Goal: Information Seeking & Learning: Find contact information

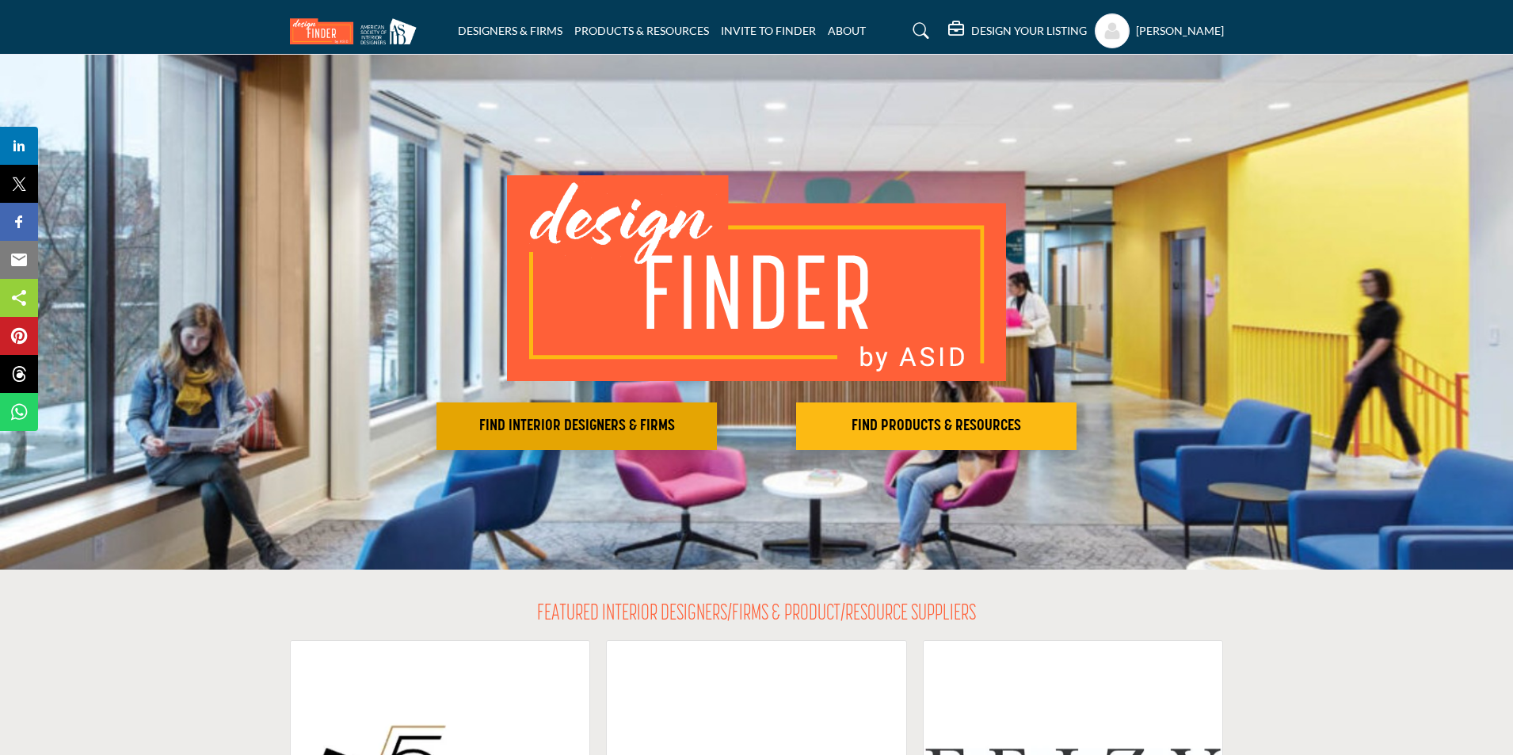
click at [567, 419] on h2 "FIND INTERIOR DESIGNERS & FIRMS" at bounding box center [576, 426] width 271 height 19
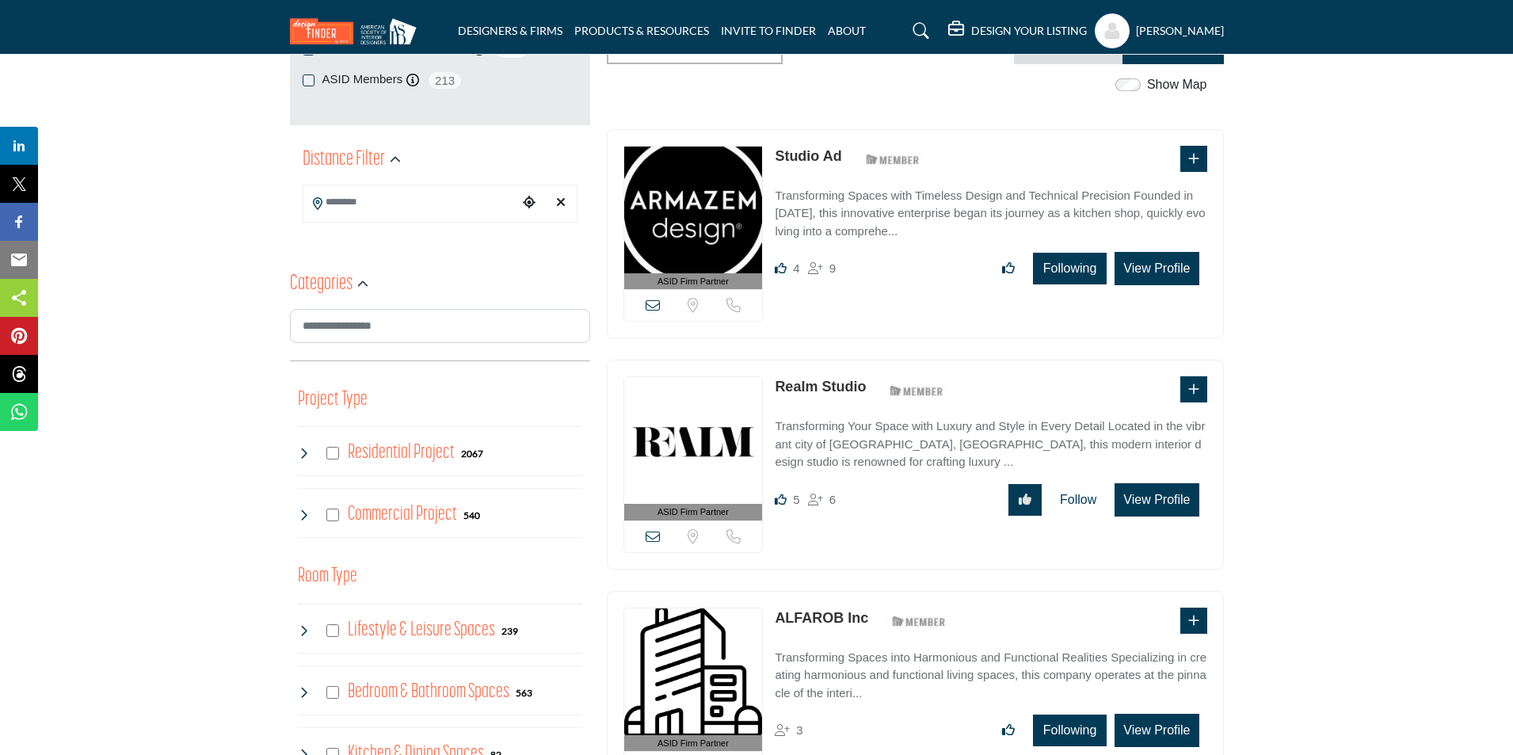
scroll to position [317, 0]
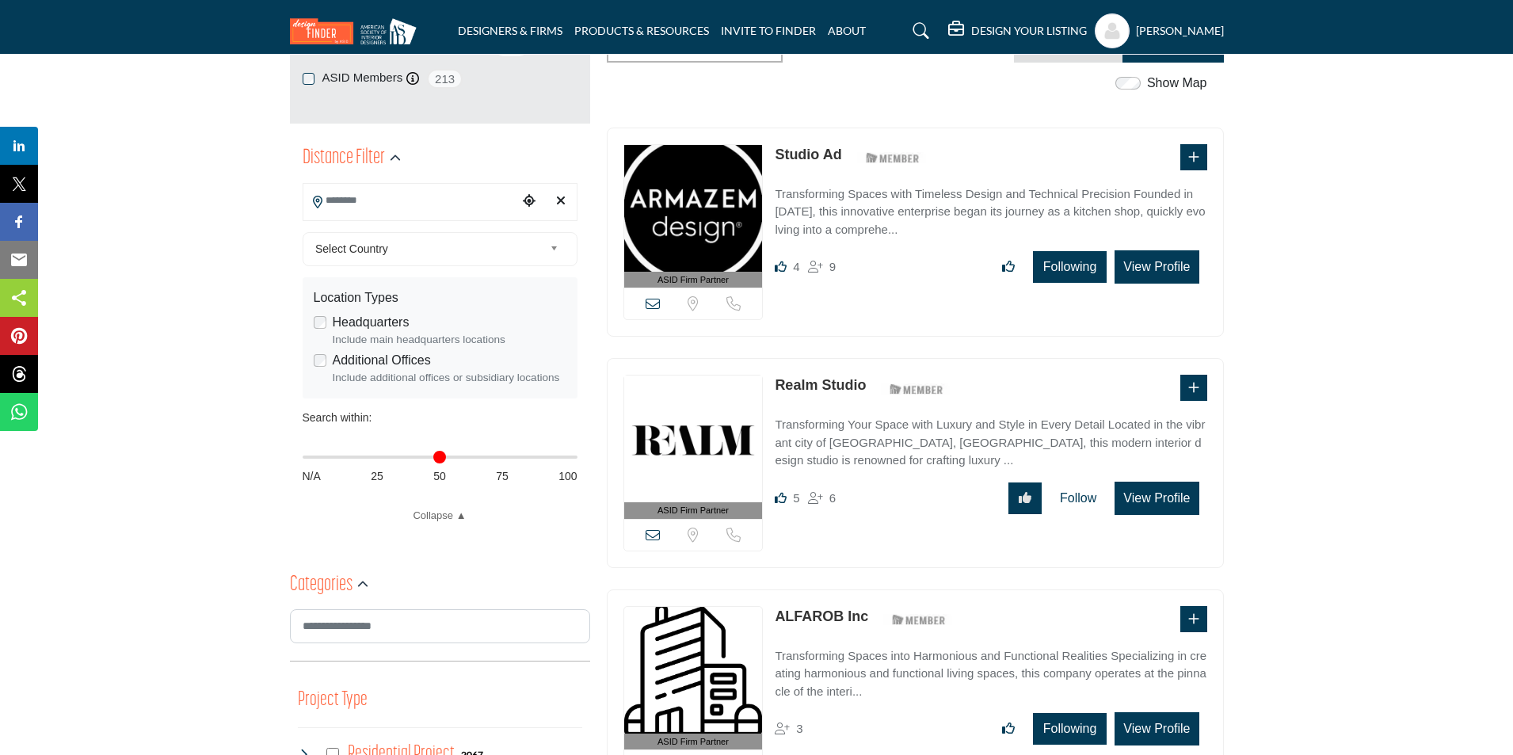
click at [423, 193] on input "Search Location" at bounding box center [410, 200] width 214 height 31
click at [563, 201] on icon "Clear search location" at bounding box center [561, 200] width 10 height 13
type input "***"
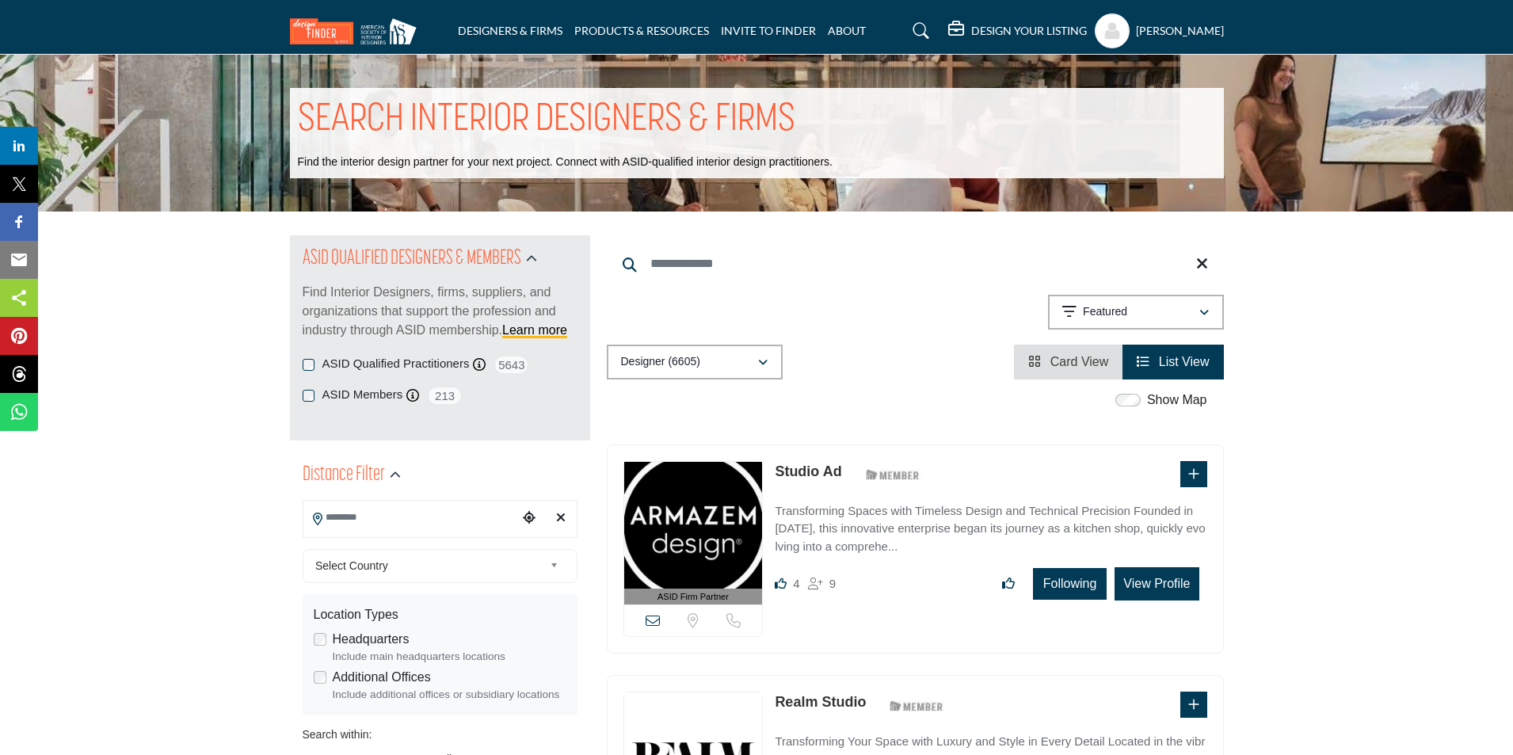
click at [563, 517] on icon "Clear search location" at bounding box center [561, 517] width 10 height 13
click at [413, 512] on input "Search Location" at bounding box center [410, 517] width 214 height 31
click at [396, 471] on icon "button" at bounding box center [395, 475] width 11 height 11
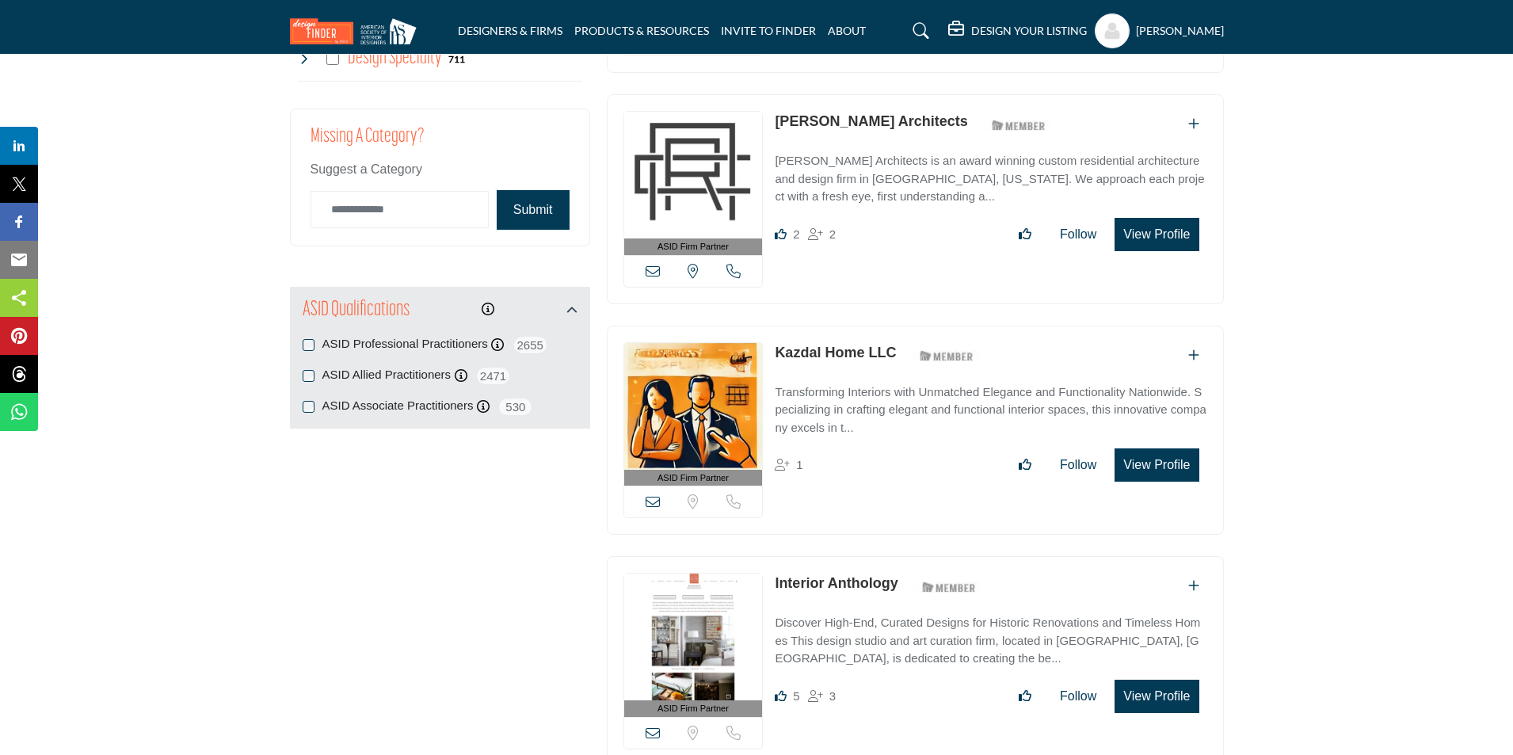
scroll to position [1505, 0]
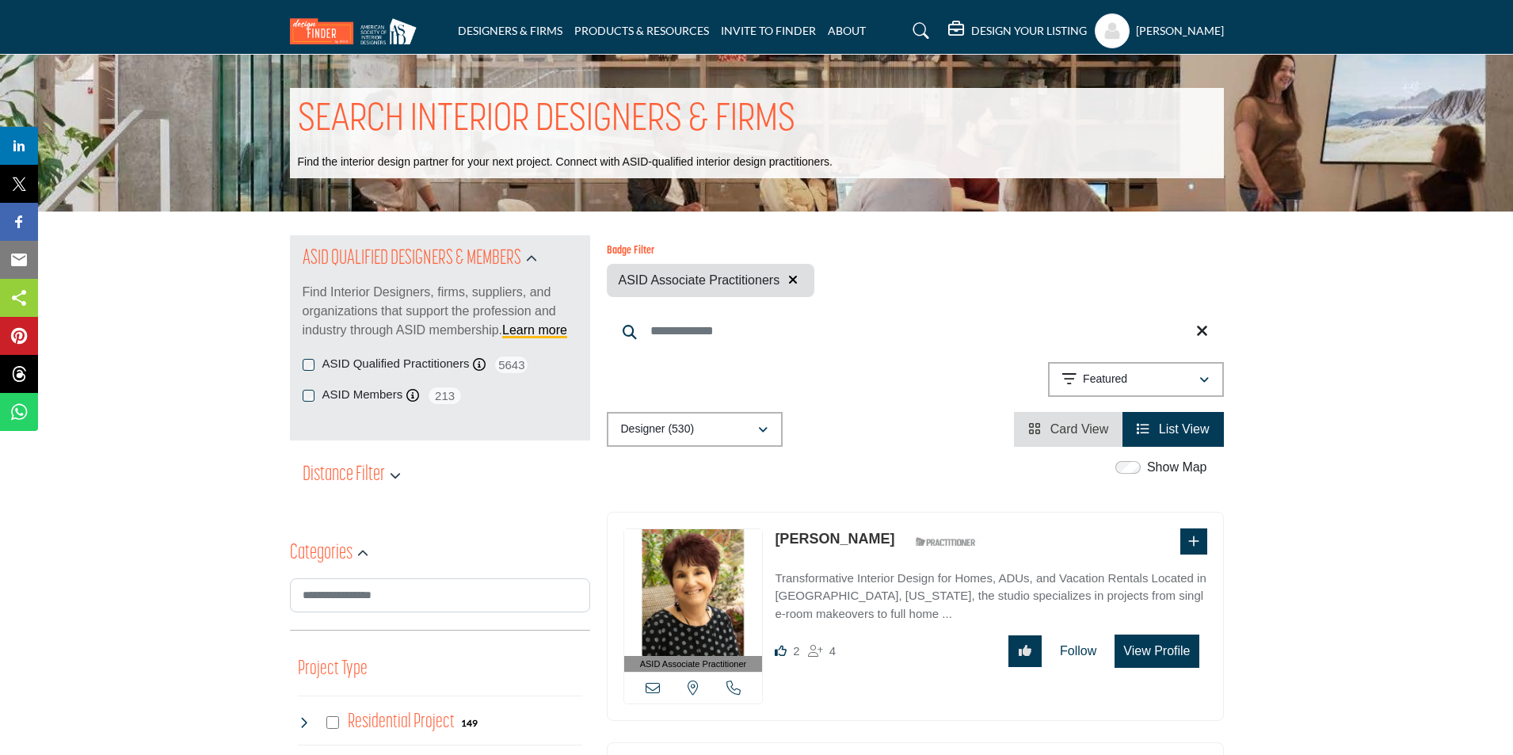
click at [861, 540] on link "[PERSON_NAME]" at bounding box center [835, 539] width 120 height 16
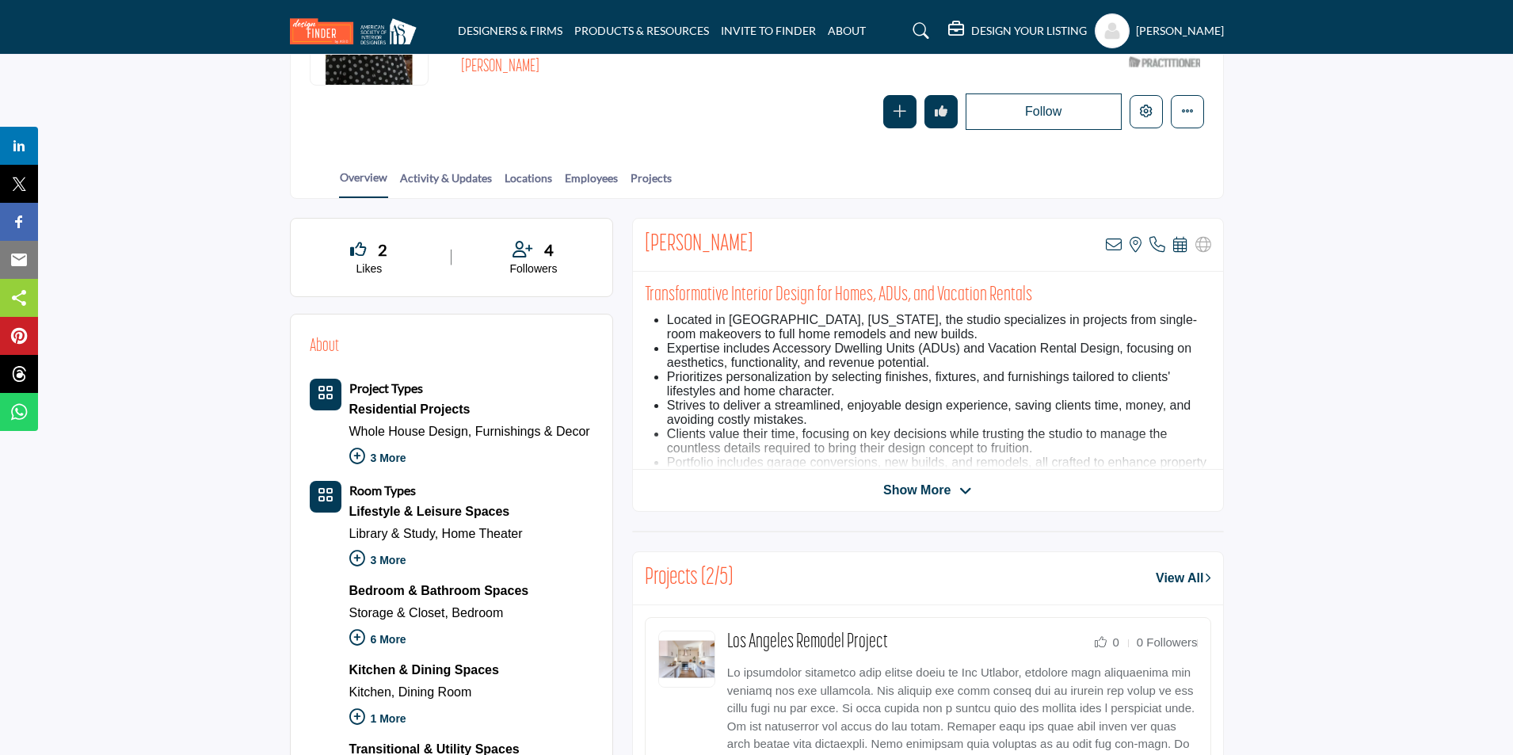
scroll to position [238, 0]
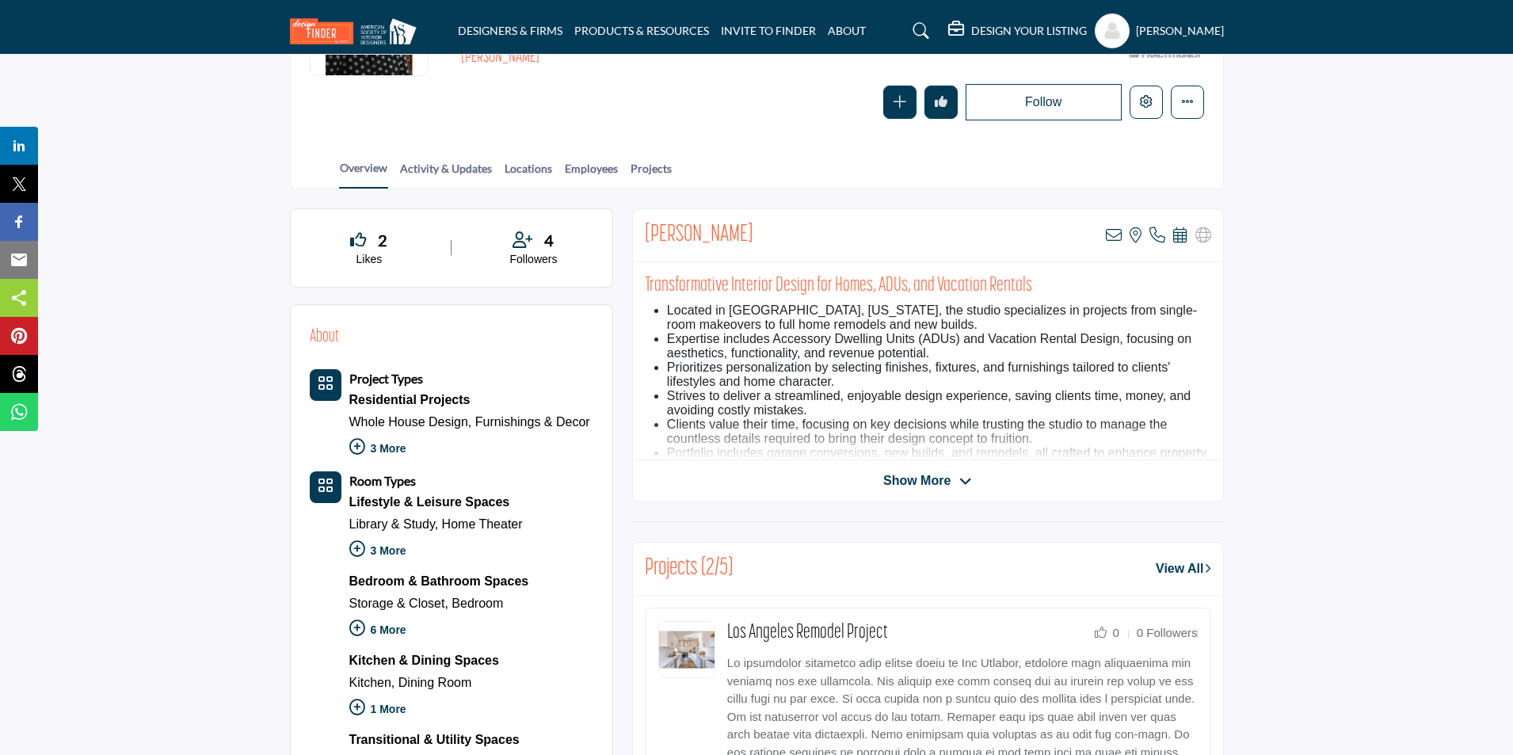
click at [948, 485] on span "Show More" at bounding box center [916, 480] width 67 height 19
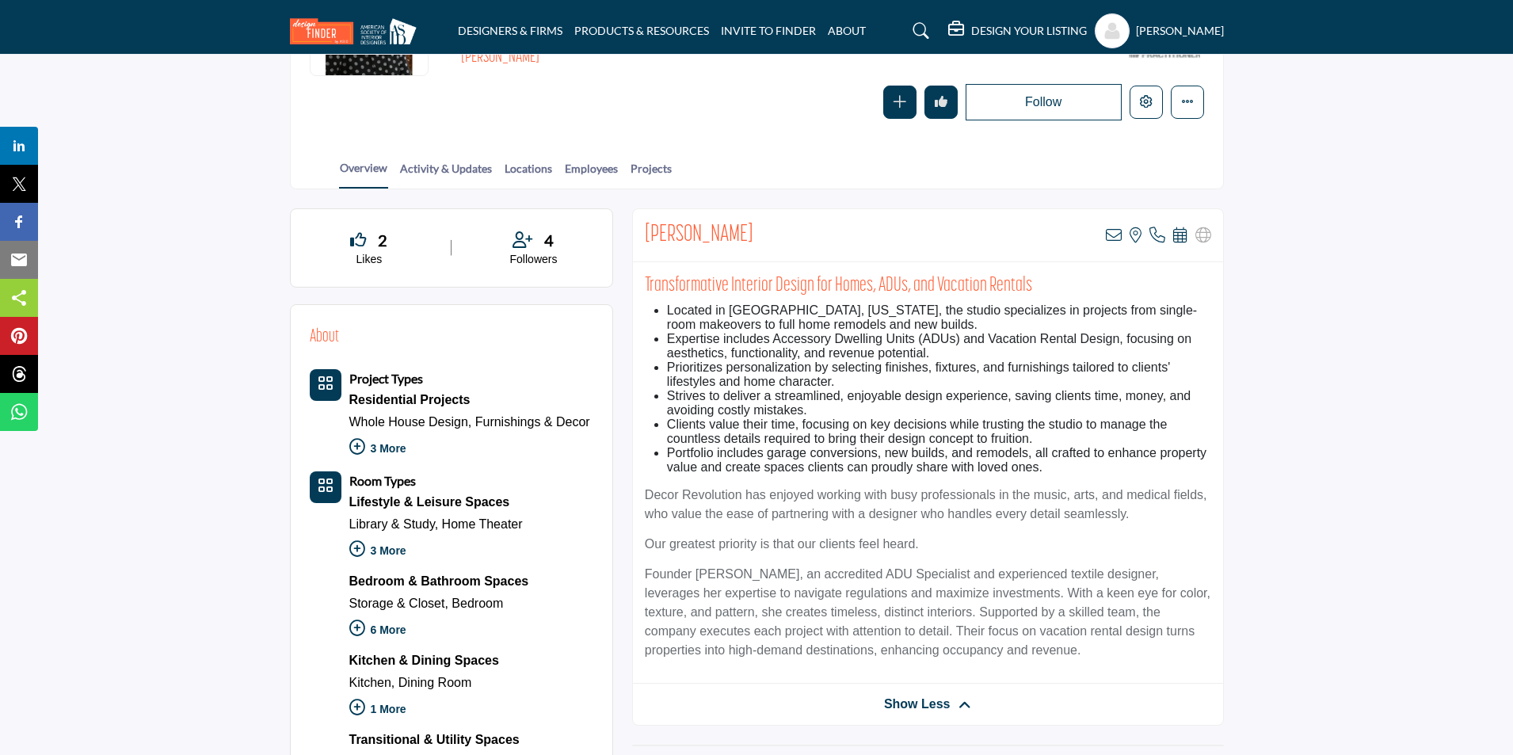
click at [929, 708] on span "Show Less" at bounding box center [917, 704] width 67 height 19
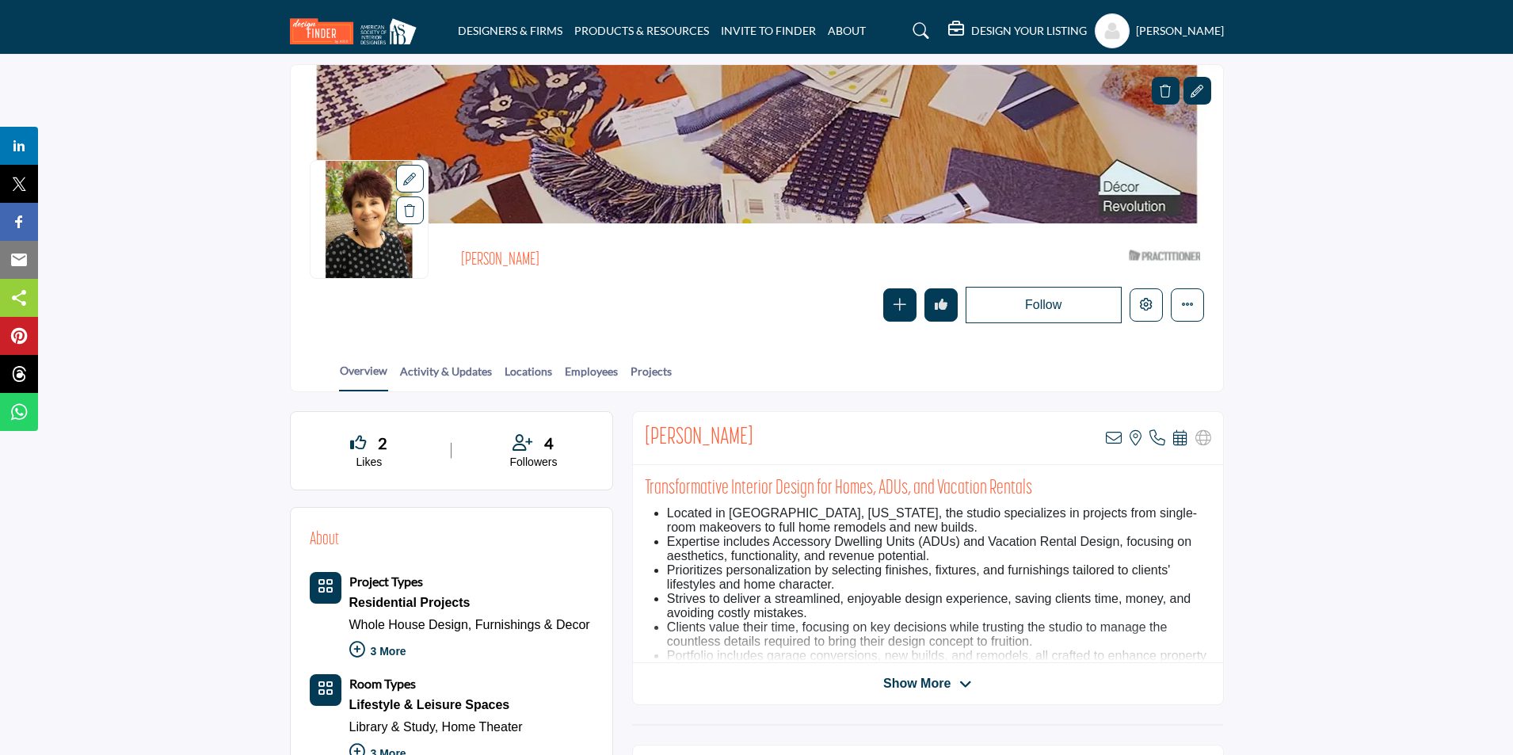
scroll to position [22, 0]
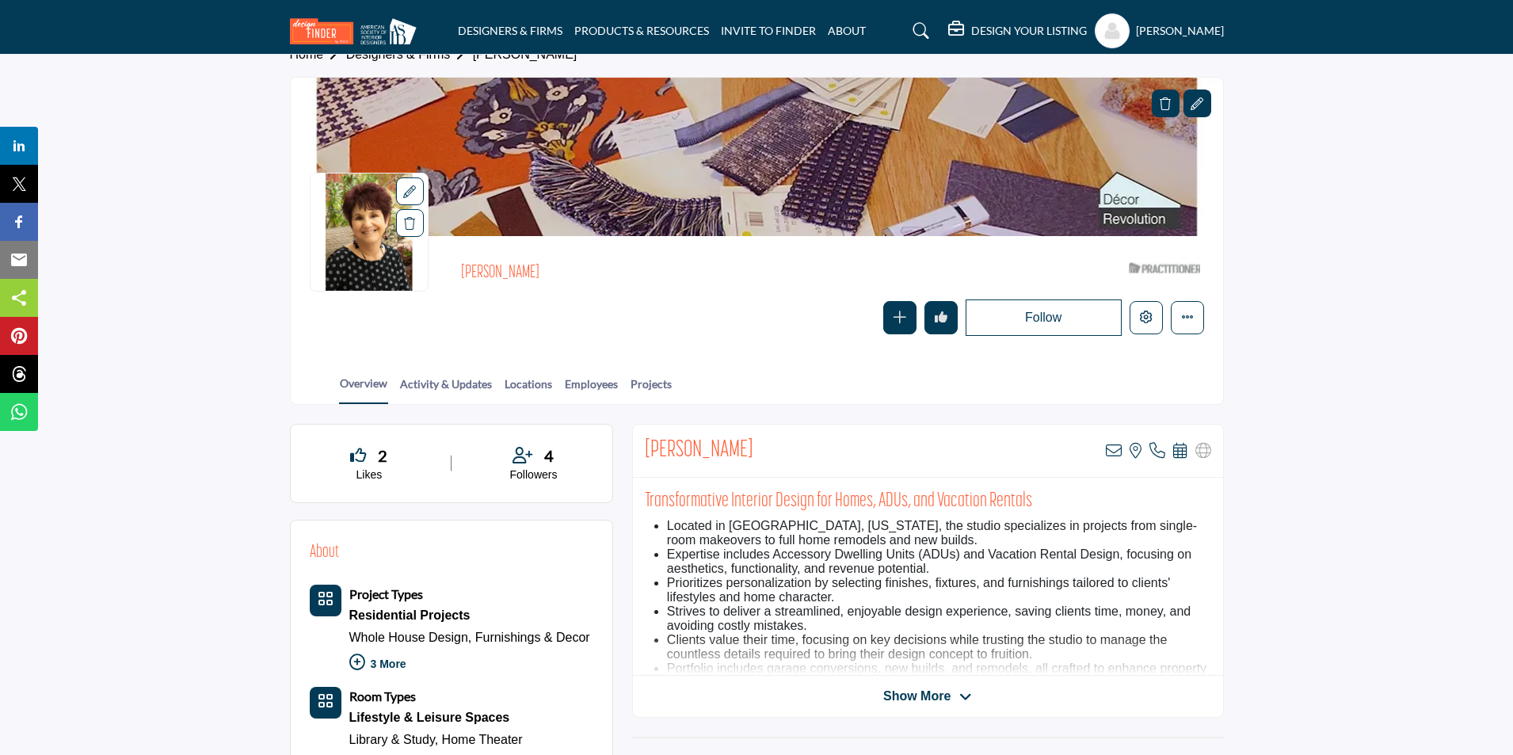
click at [913, 693] on span "Show More" at bounding box center [916, 696] width 67 height 19
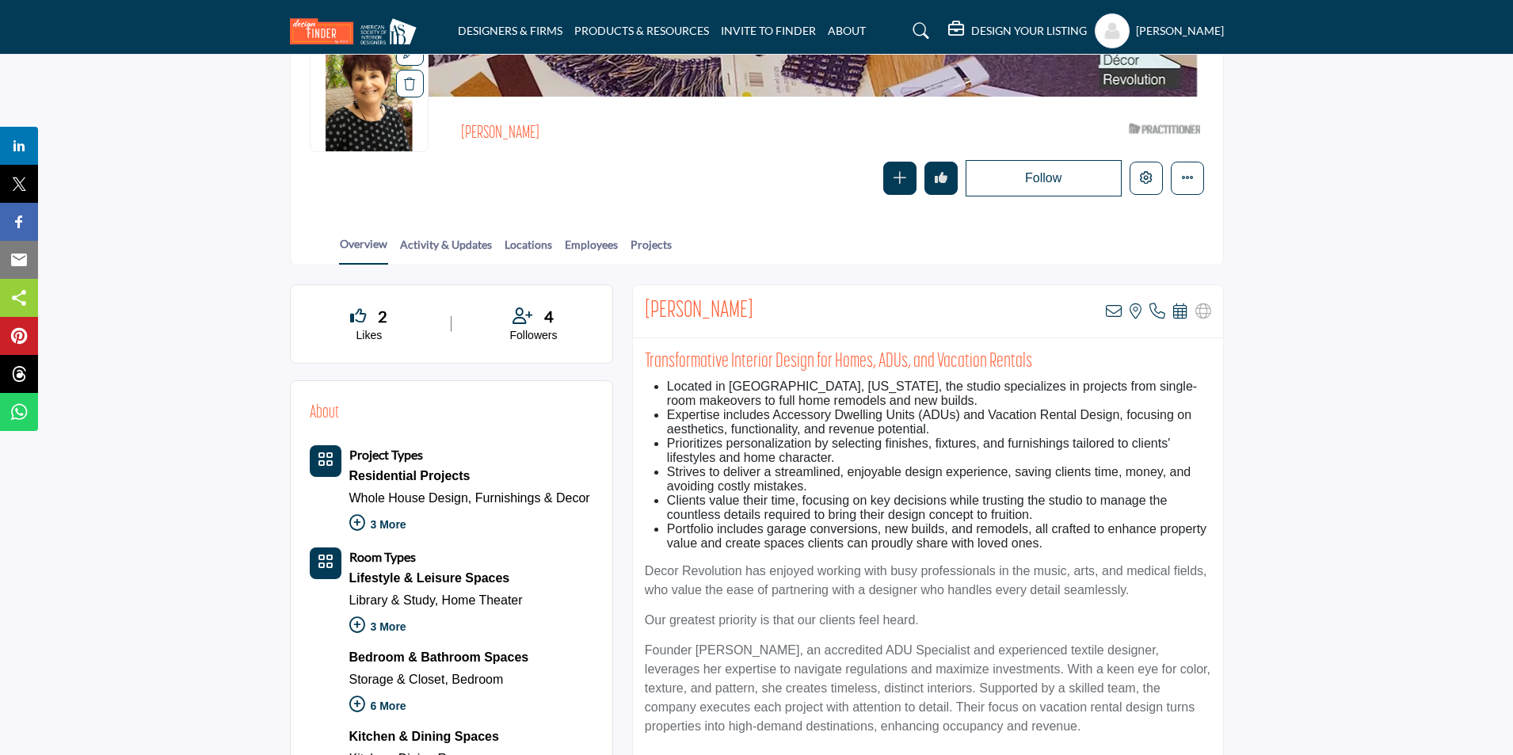
scroll to position [418, 0]
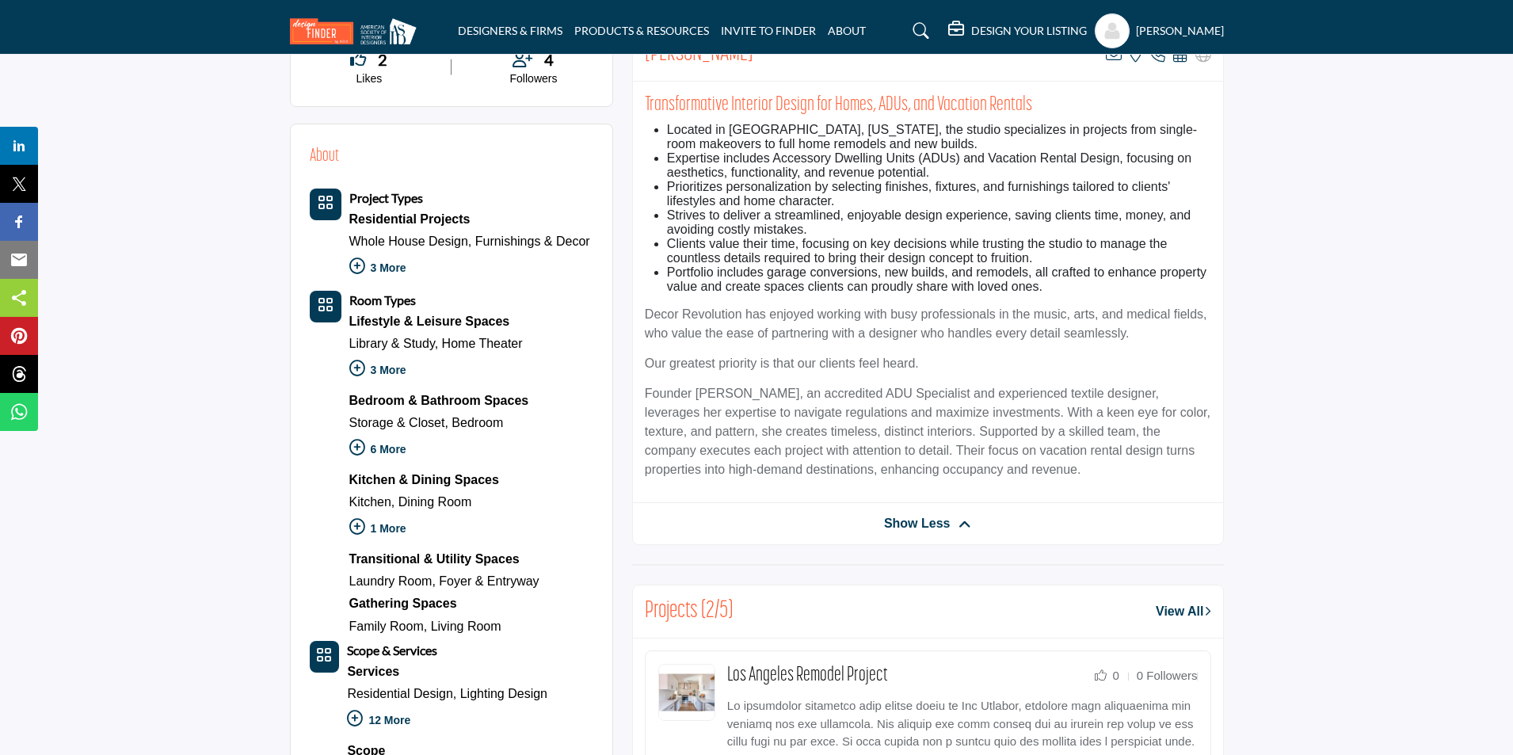
click at [912, 528] on span "Show Less" at bounding box center [917, 523] width 67 height 19
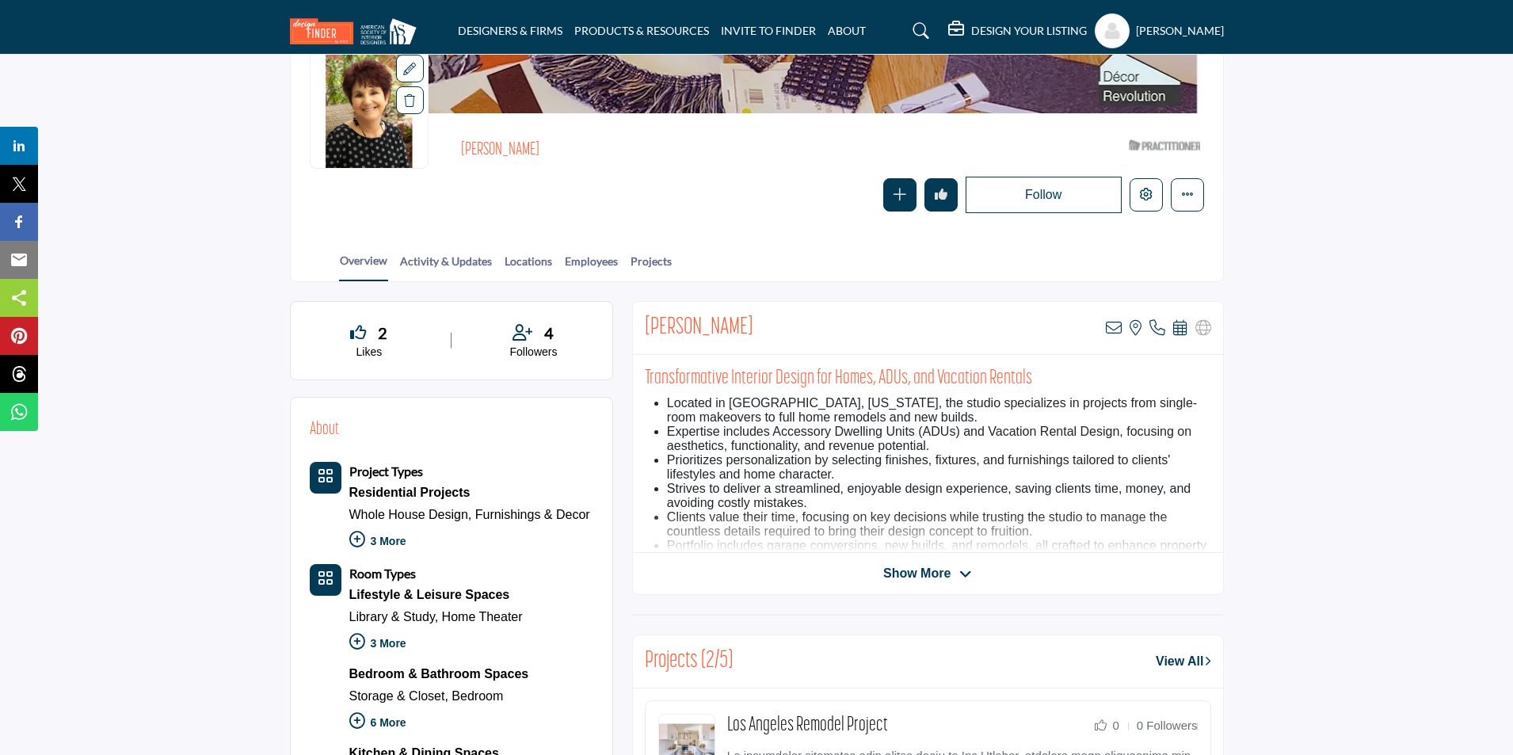
scroll to position [0, 0]
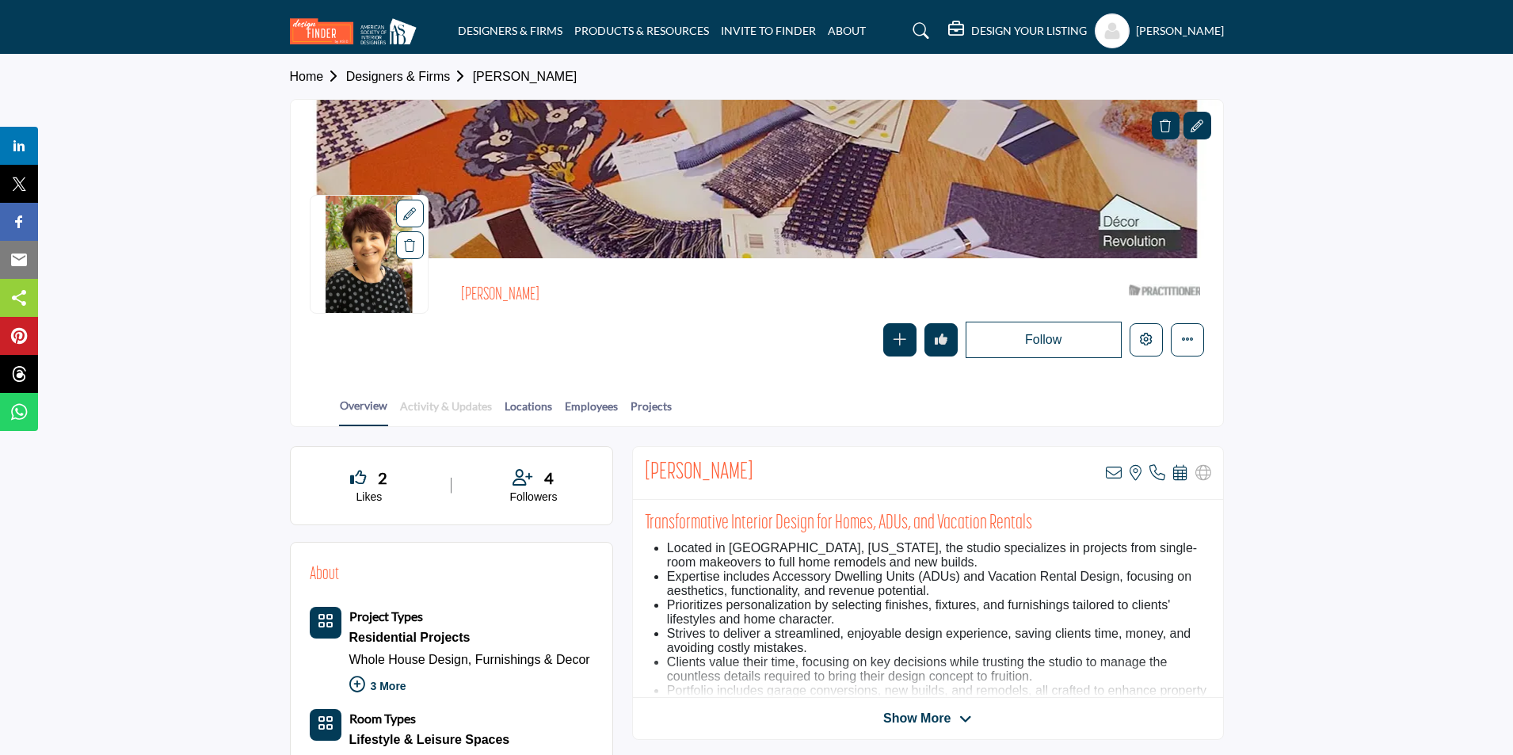
click at [450, 408] on link "Activity & Updates" at bounding box center [445, 412] width 93 height 28
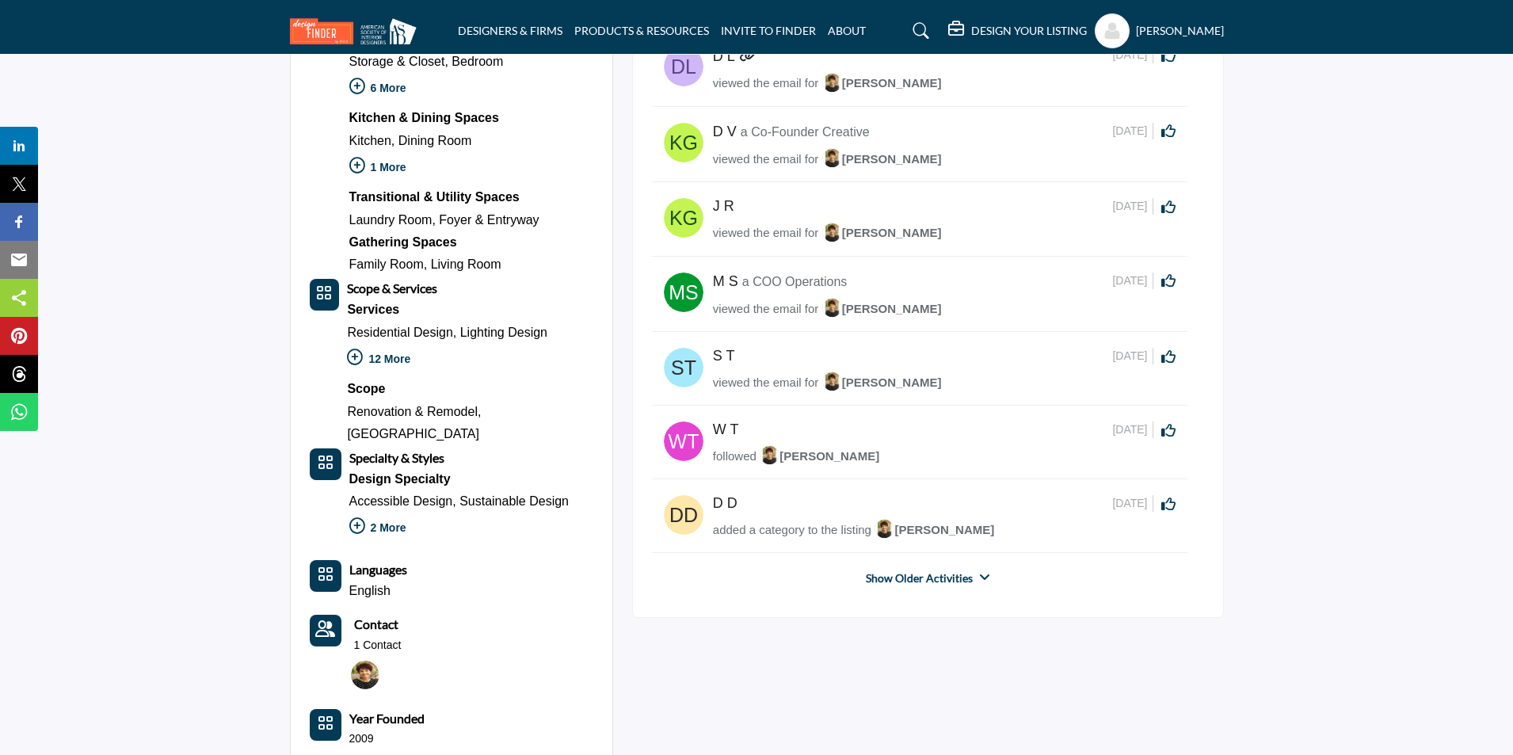
scroll to position [713, 0]
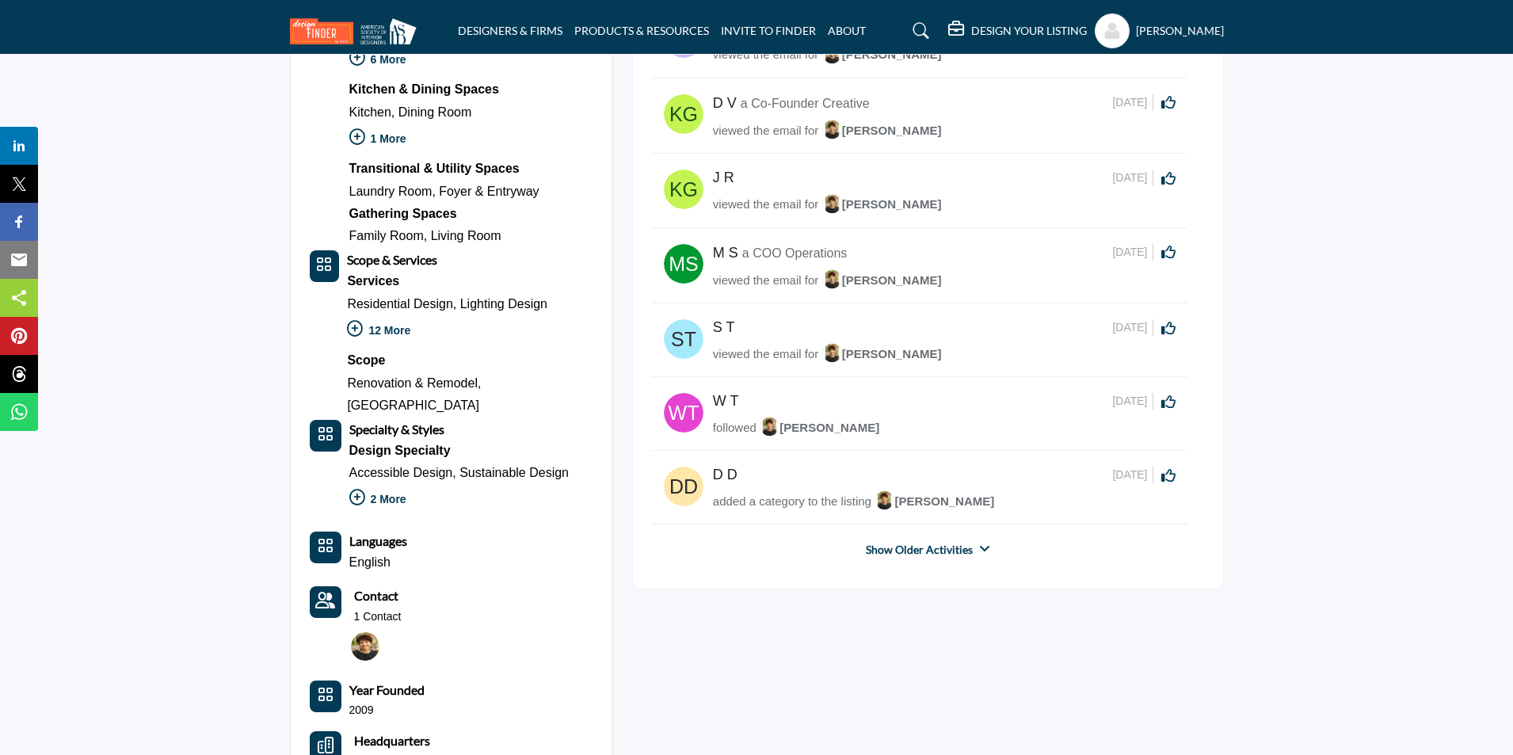
click at [910, 551] on link "Show Older Activities" at bounding box center [919, 550] width 107 height 16
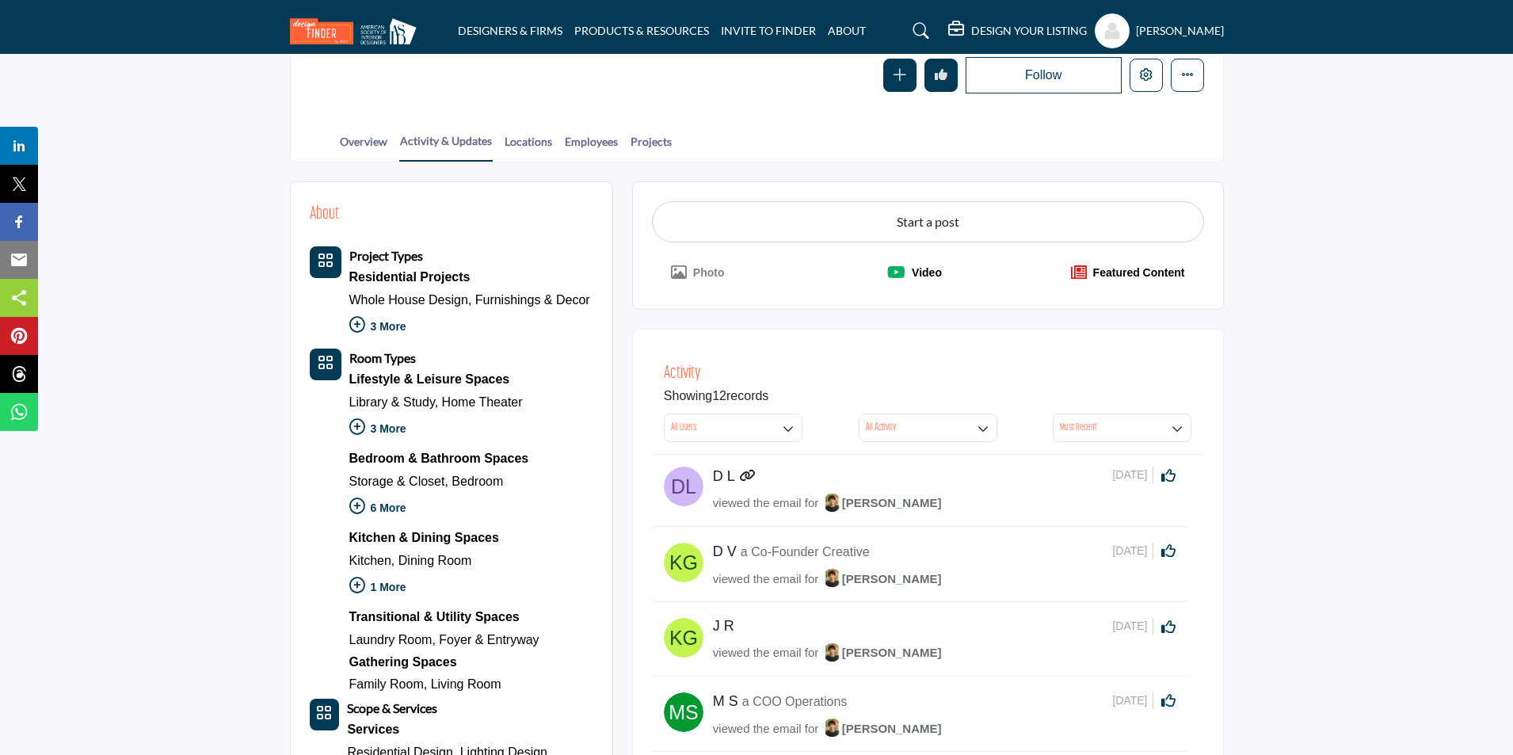
scroll to position [158, 0]
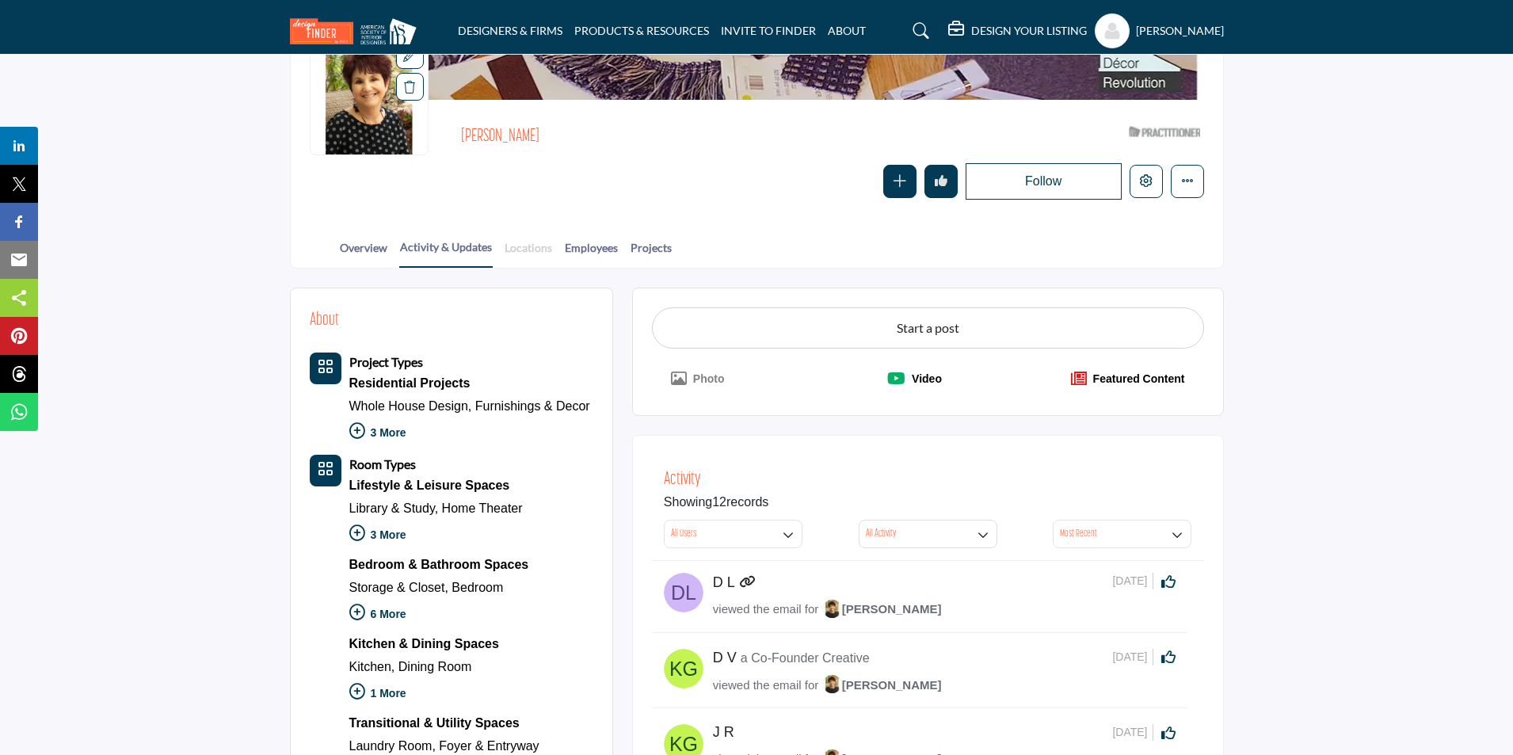
click at [531, 249] on link "Locations" at bounding box center [528, 253] width 49 height 28
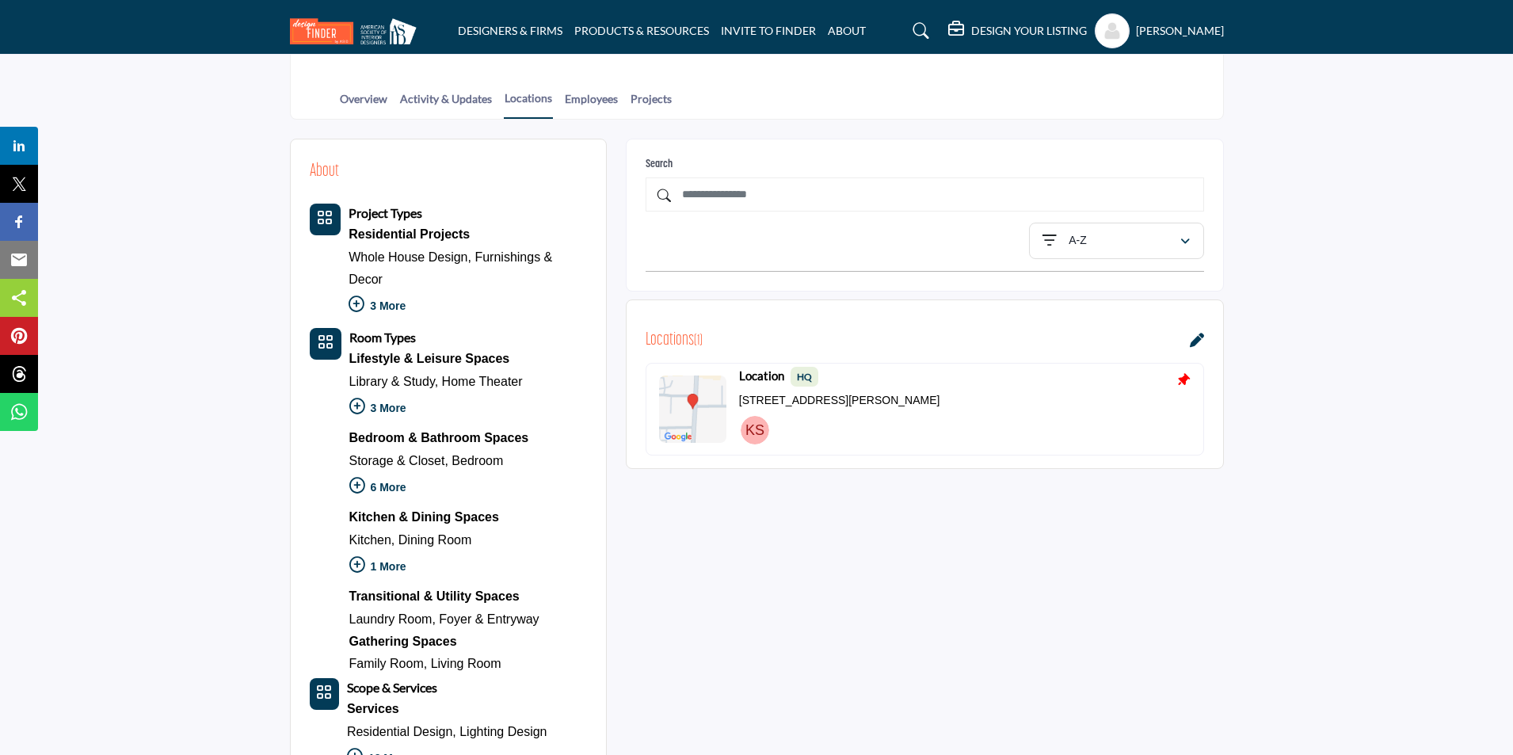
scroll to position [79, 0]
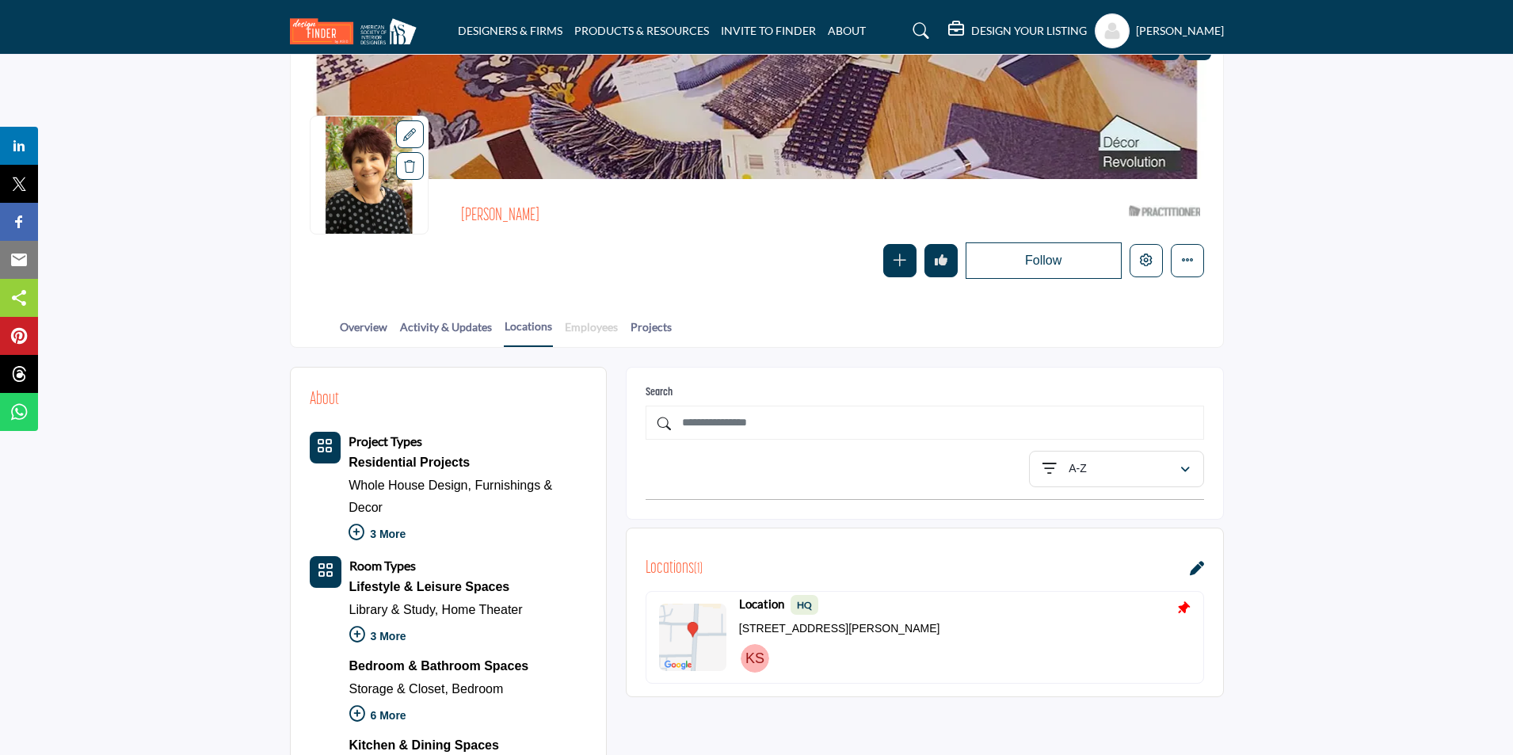
click at [597, 331] on link "Employees" at bounding box center [591, 332] width 55 height 28
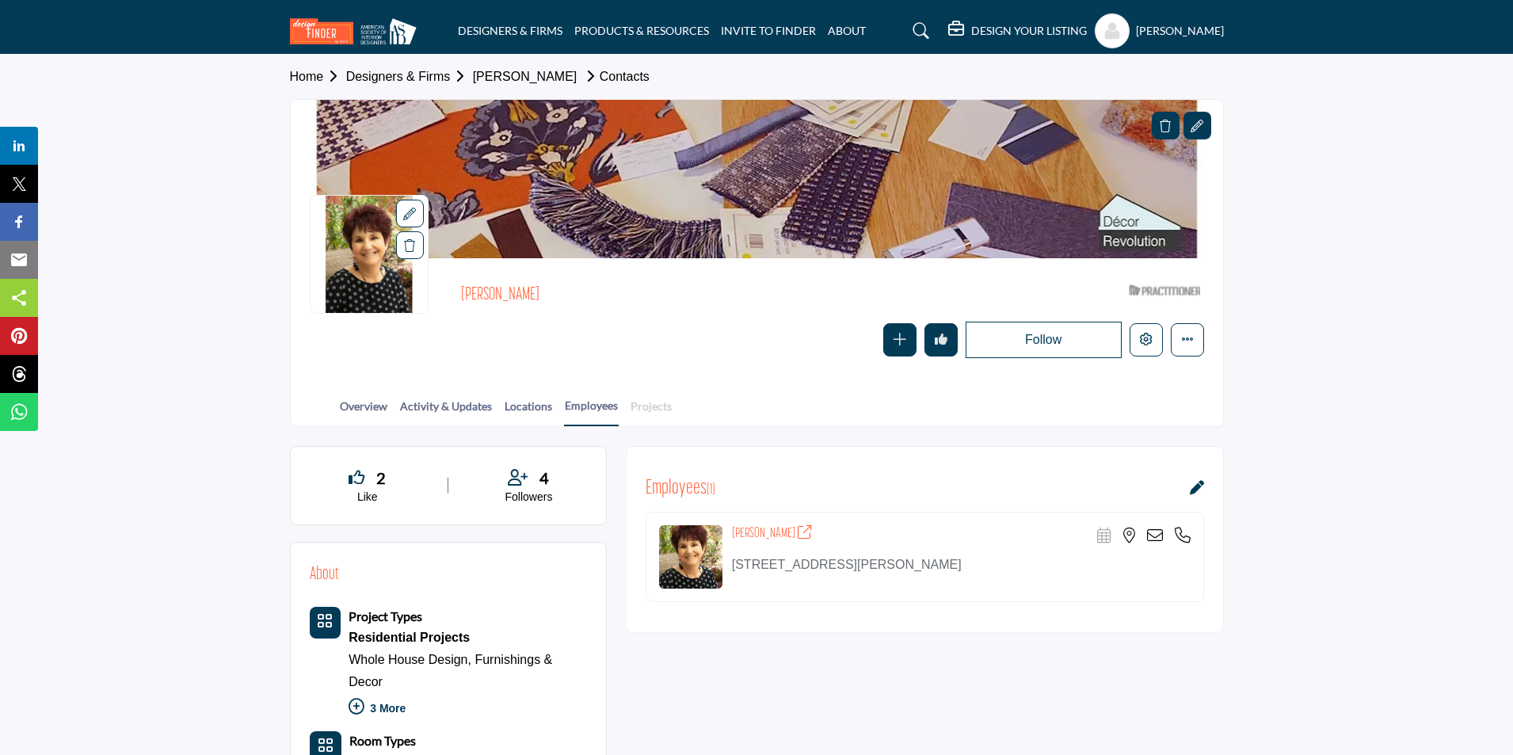
click at [643, 407] on link "Projects" at bounding box center [651, 412] width 43 height 28
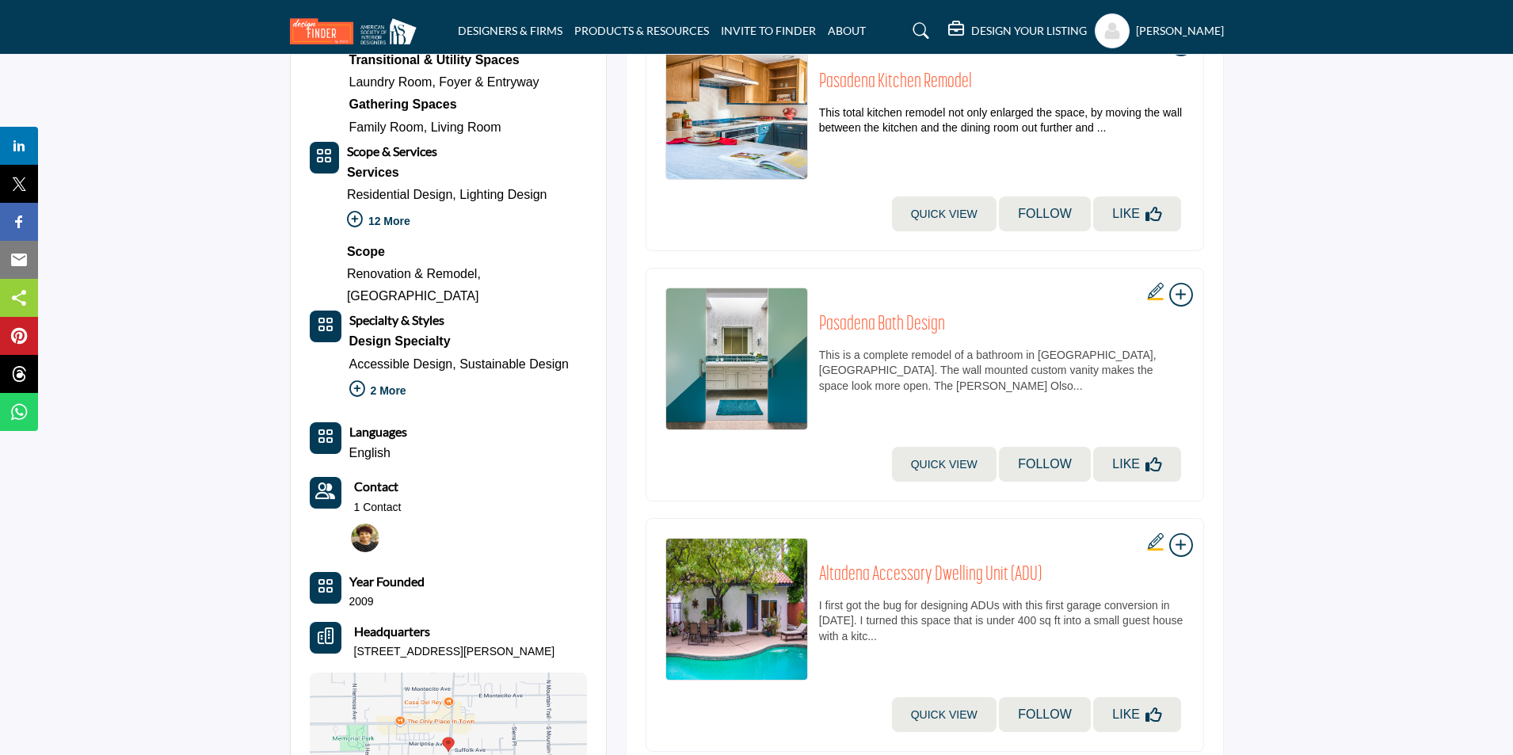
scroll to position [951, 0]
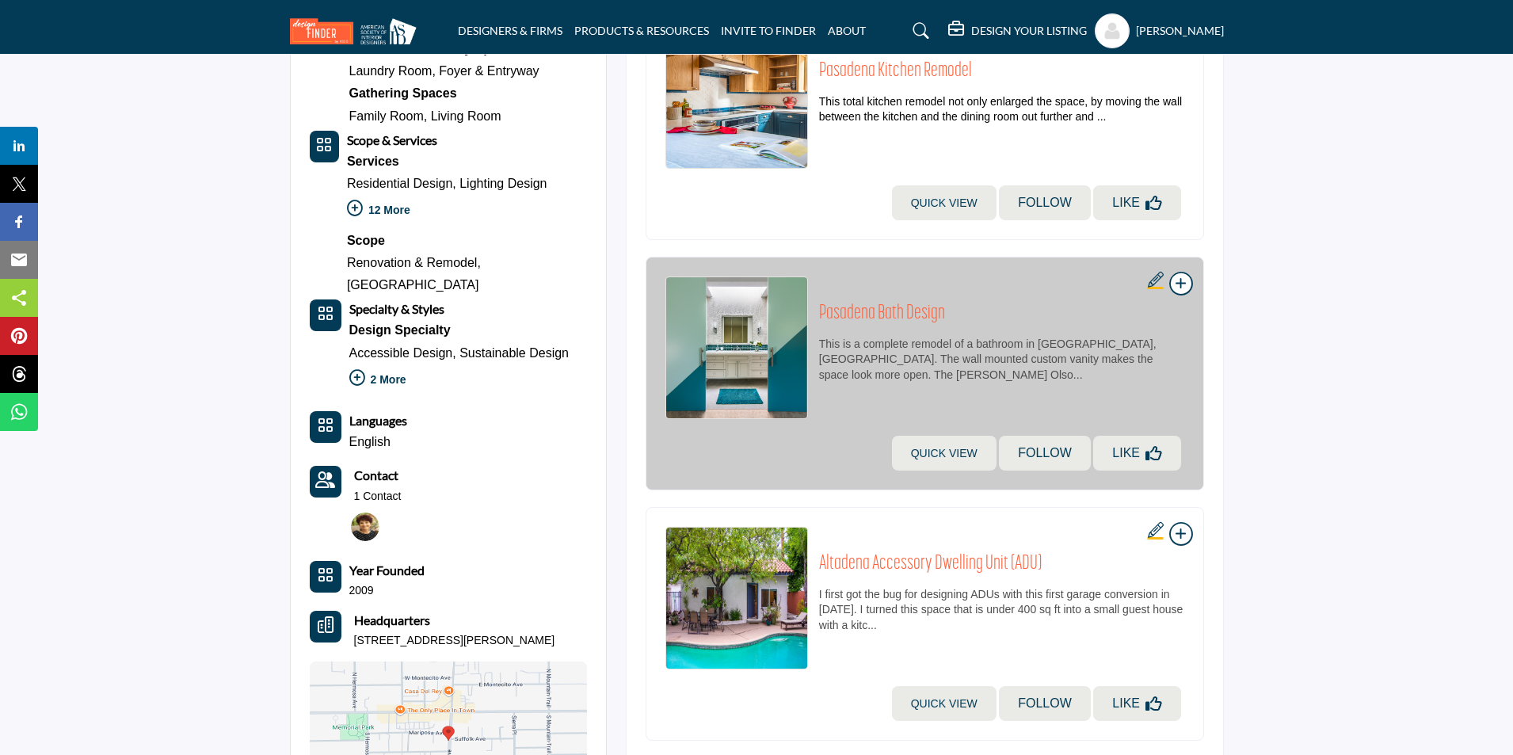
click at [741, 406] on img at bounding box center [737, 348] width 143 height 143
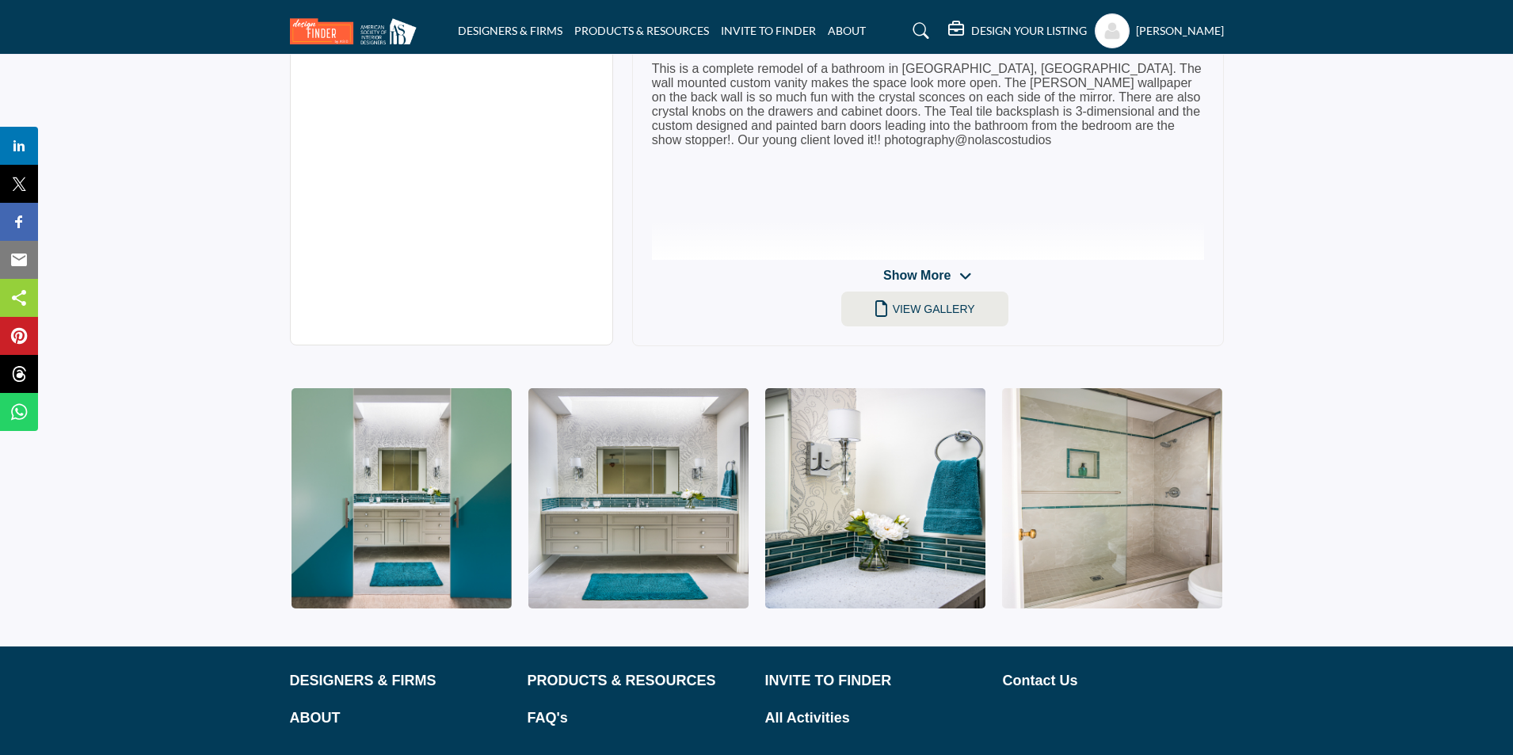
scroll to position [917, 0]
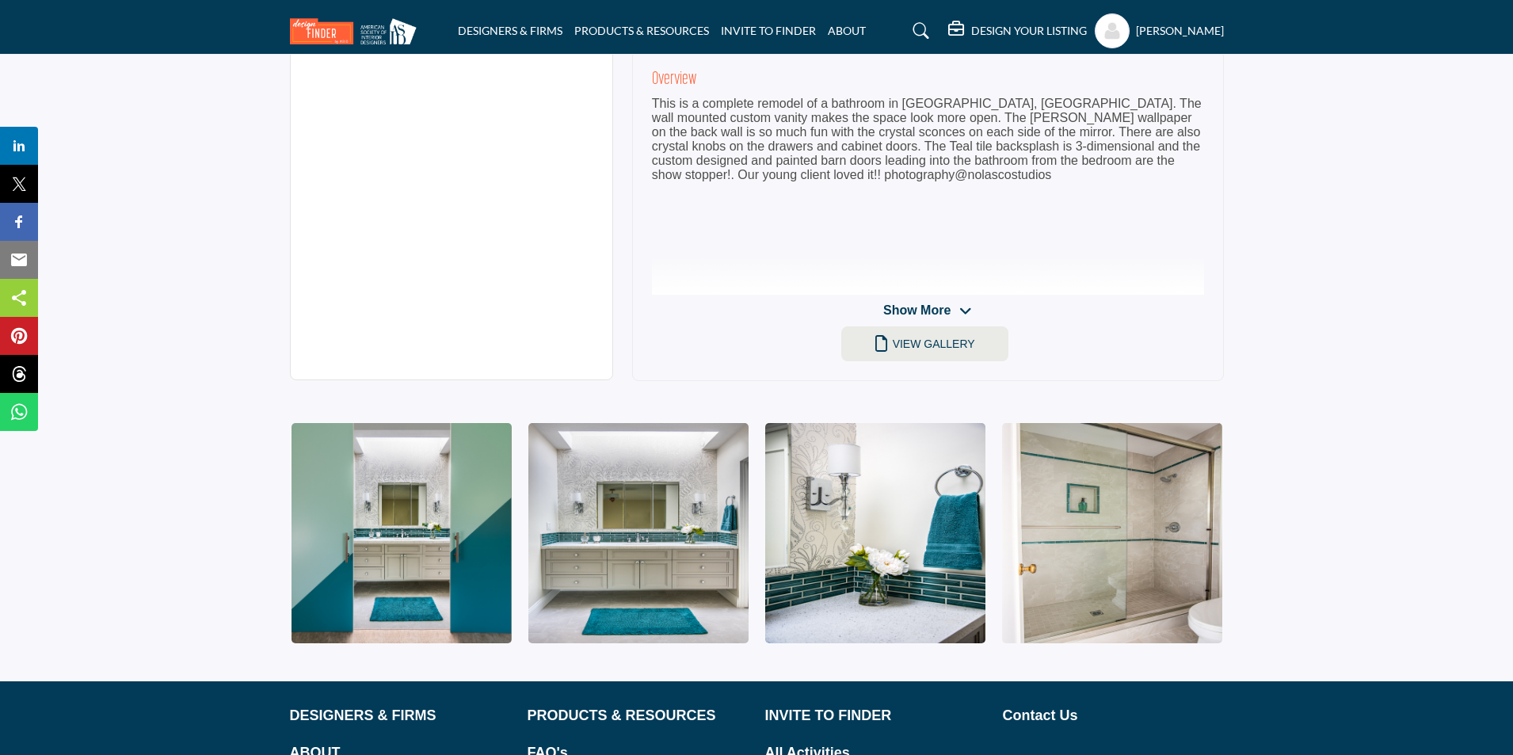
click at [443, 578] on img at bounding box center [402, 533] width 220 height 220
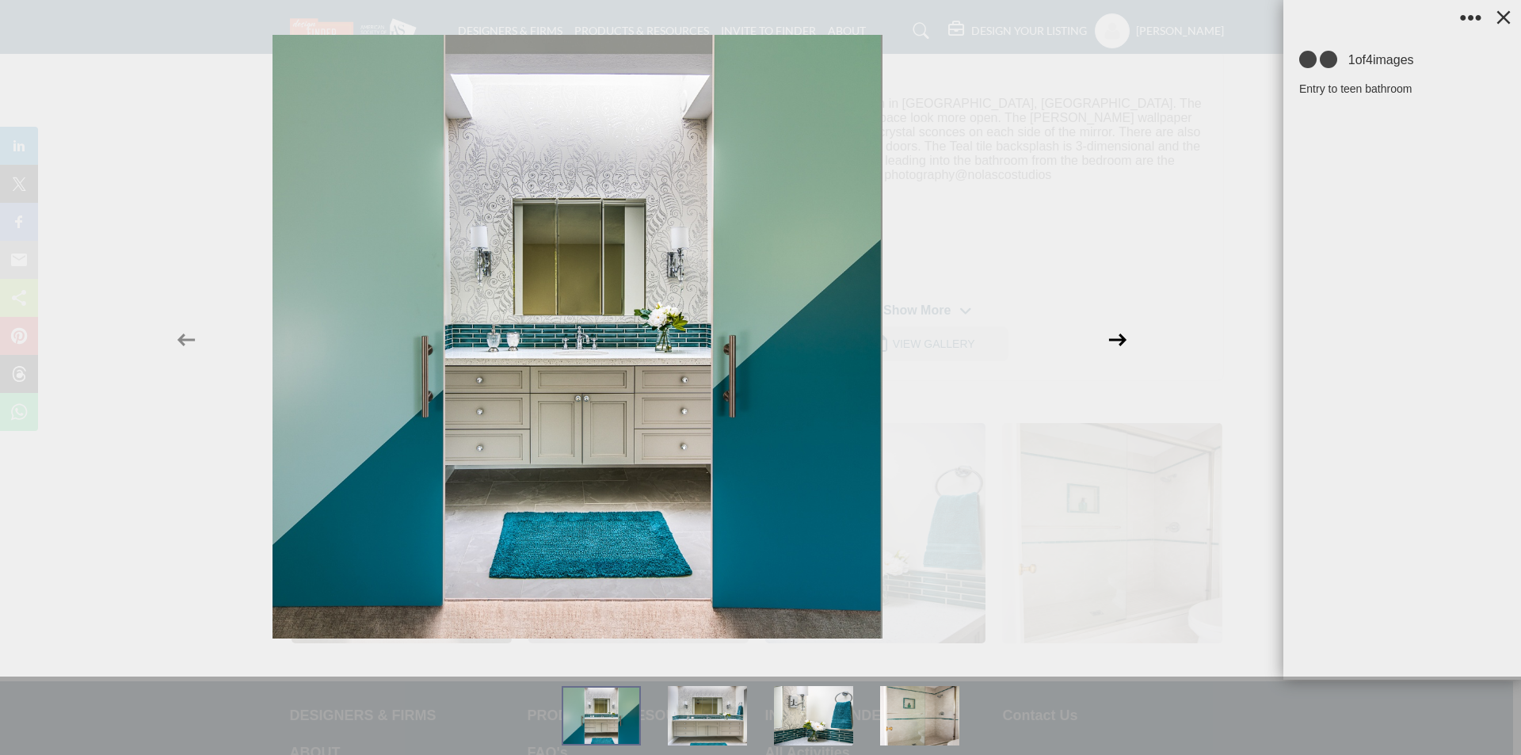
click at [1124, 334] on icon at bounding box center [1118, 340] width 30 height 30
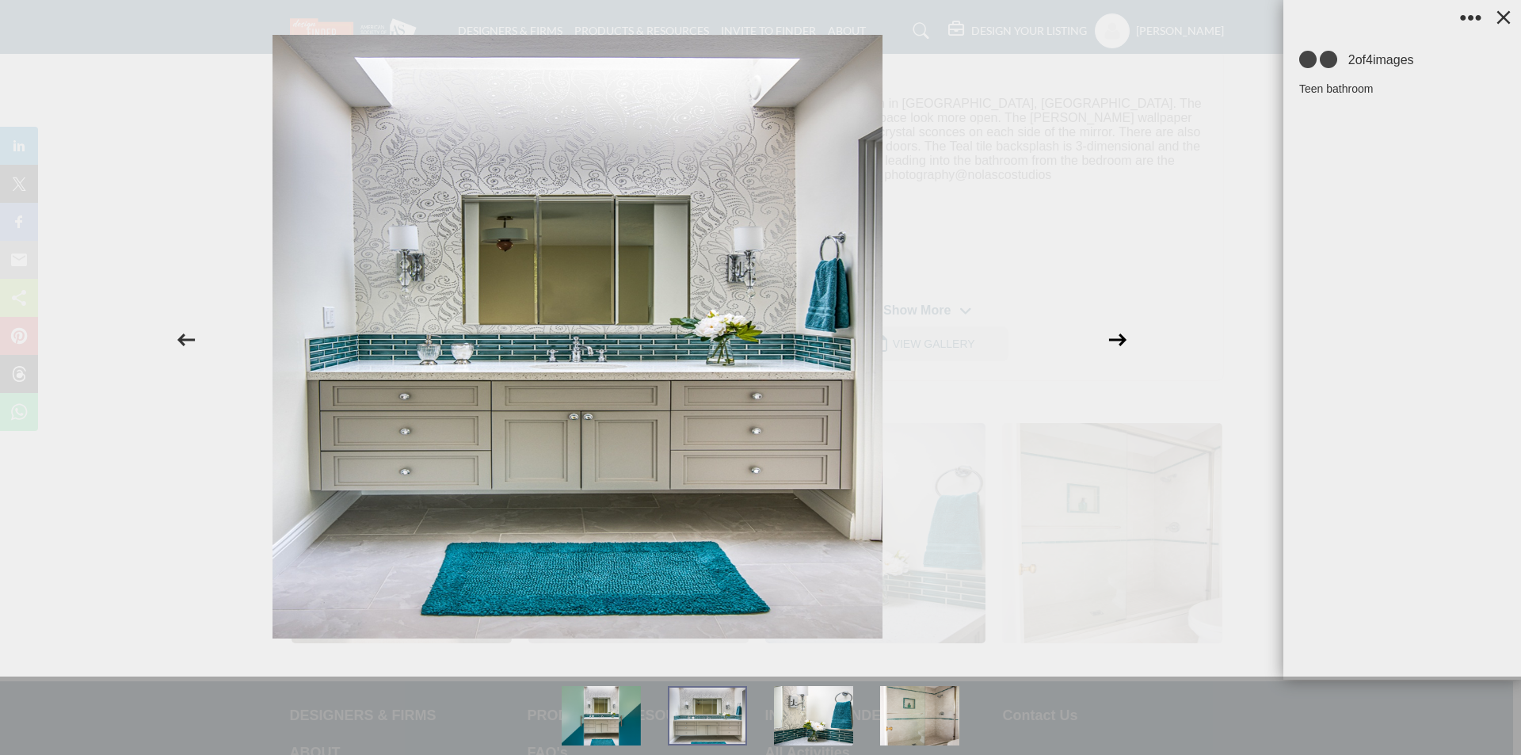
click at [1123, 334] on icon at bounding box center [1118, 340] width 30 height 30
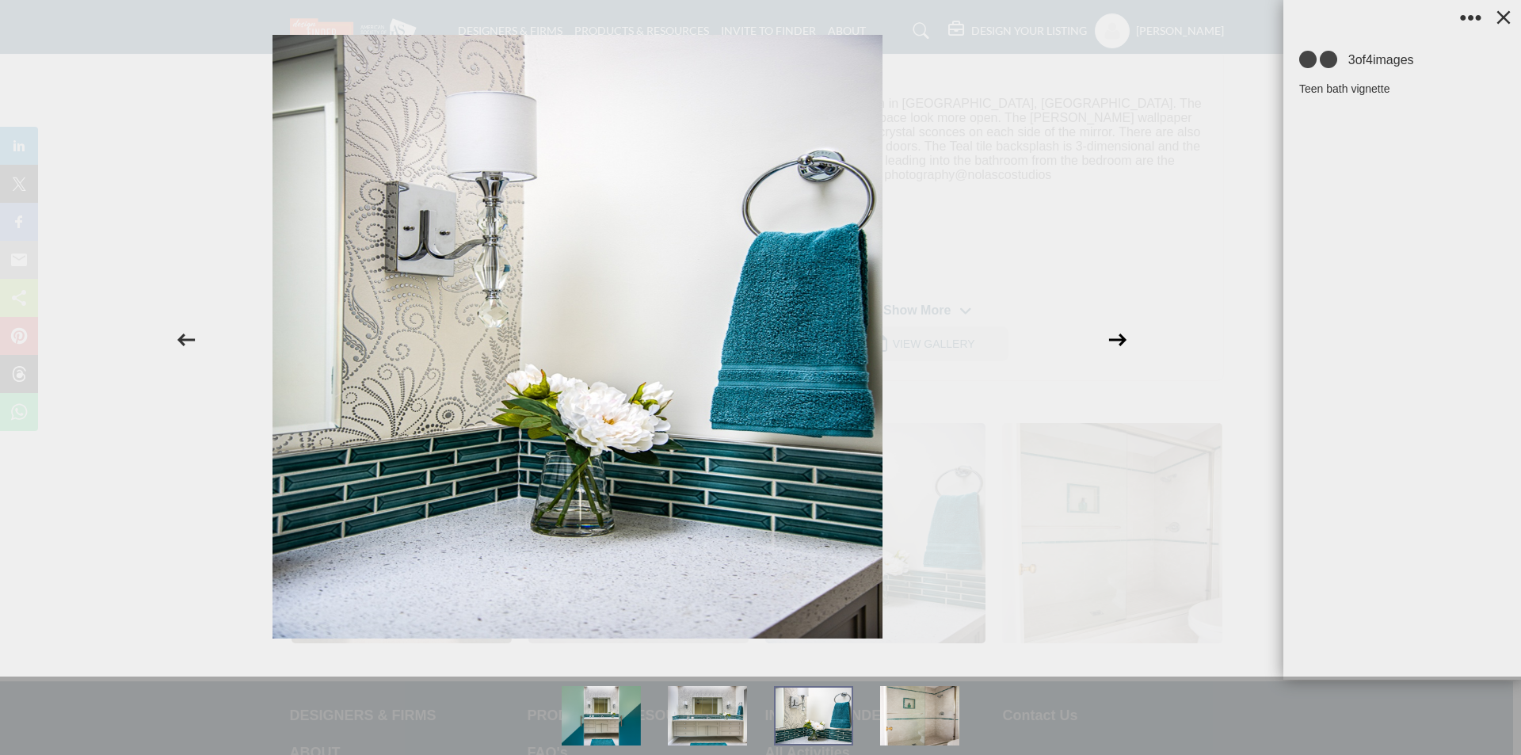
click at [1123, 334] on icon at bounding box center [1118, 340] width 30 height 30
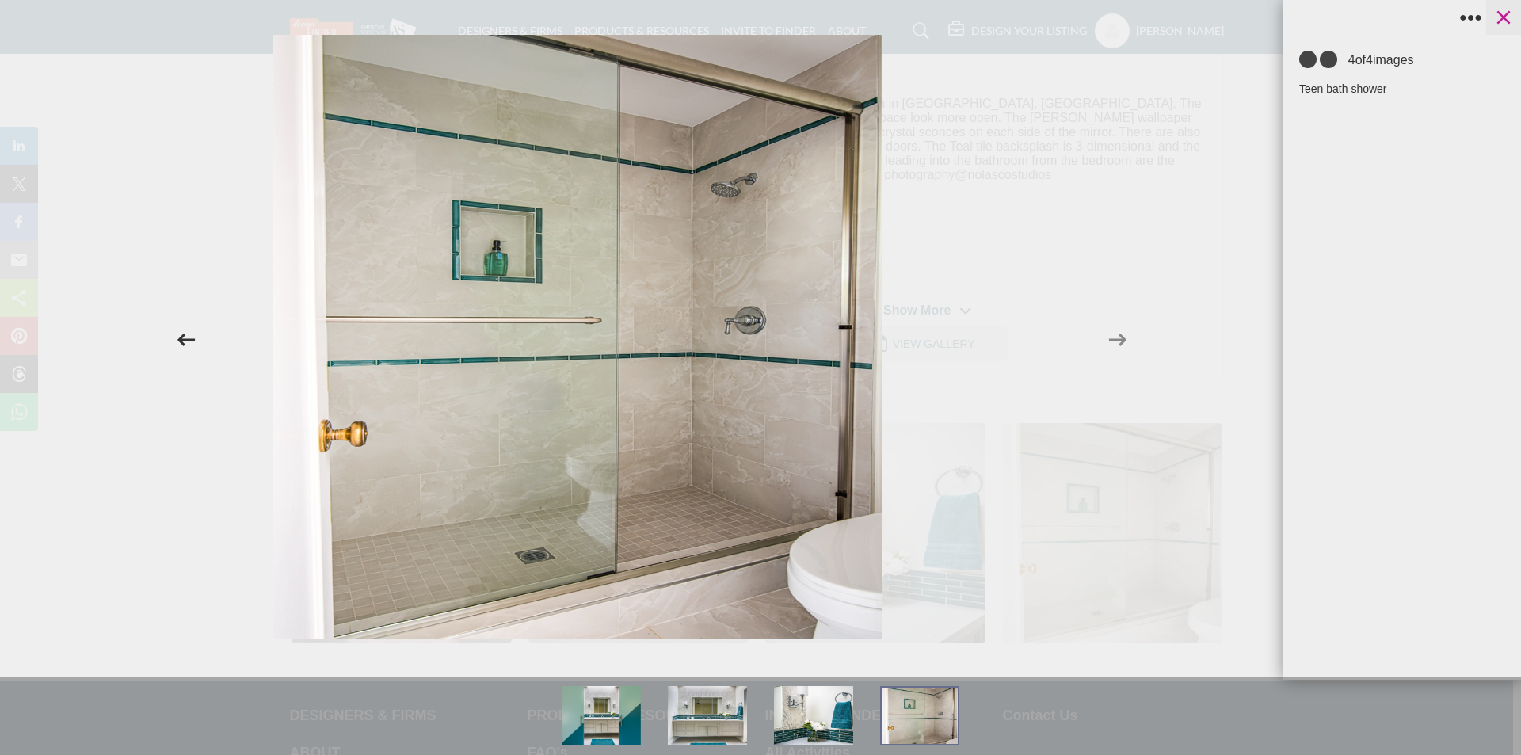
click at [1501, 21] on icon at bounding box center [1503, 17] width 13 height 13
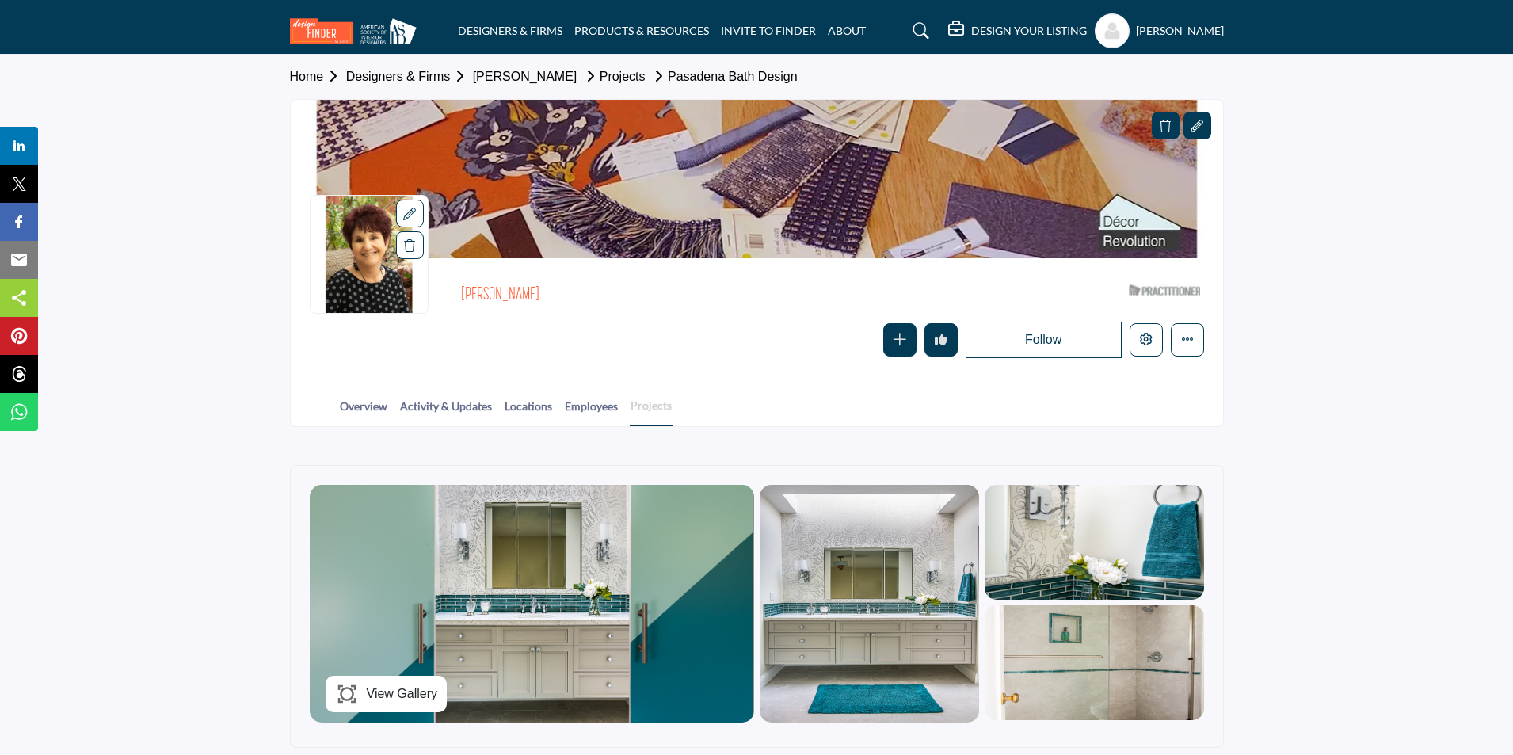
click at [668, 405] on link "Projects" at bounding box center [651, 411] width 43 height 29
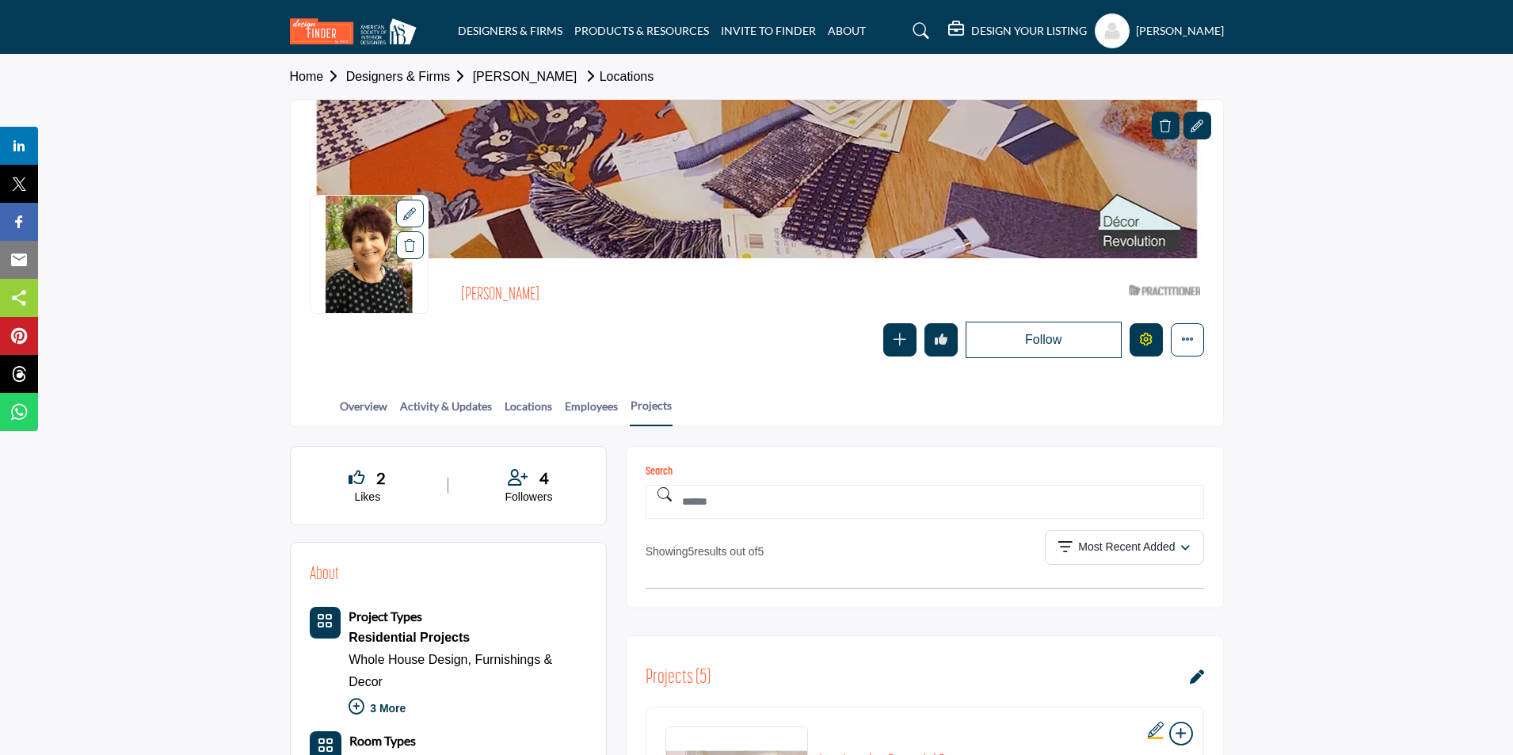
click at [1133, 334] on button "Edit company" at bounding box center [1146, 339] width 33 height 33
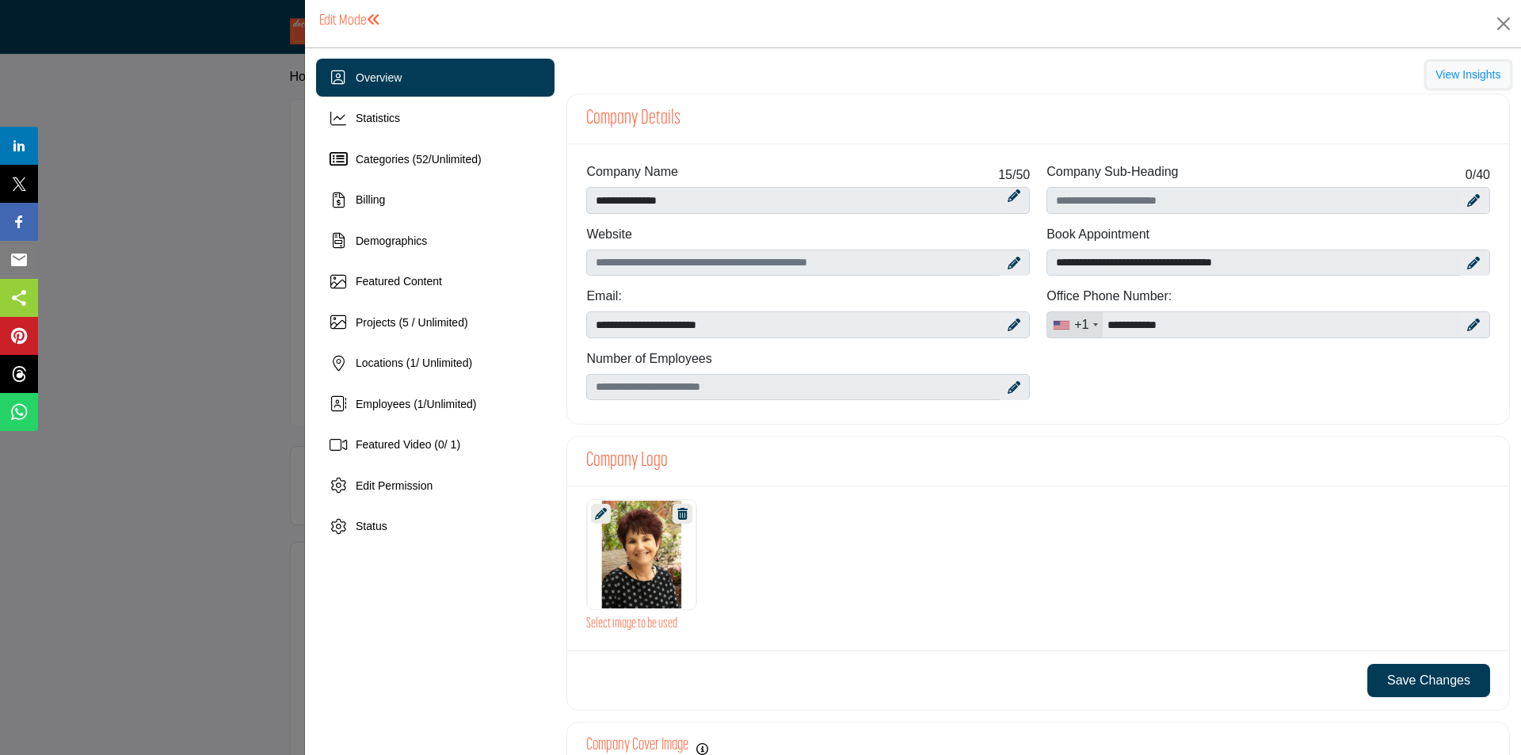
click at [1463, 78] on button "View Insights" at bounding box center [1468, 75] width 83 height 27
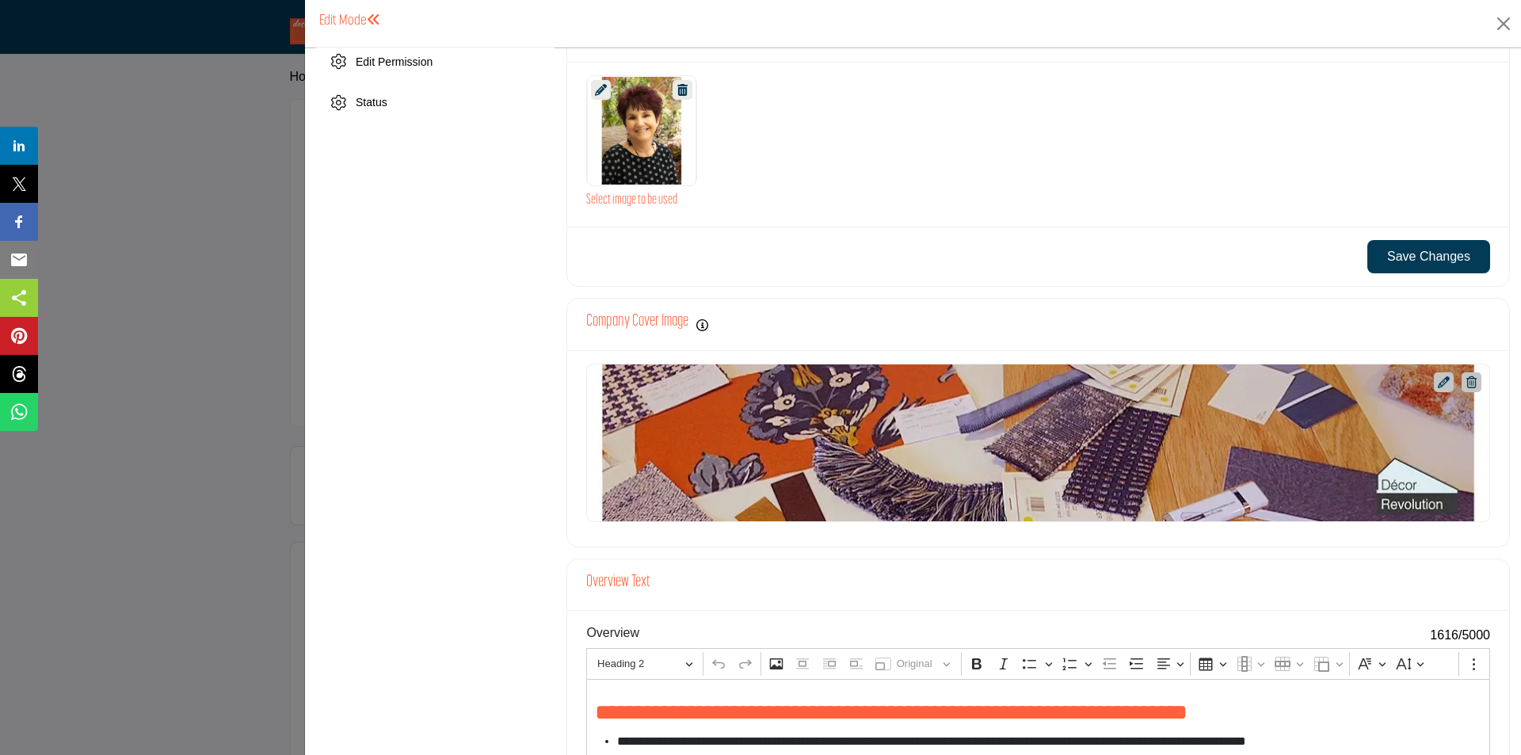
scroll to position [256, 0]
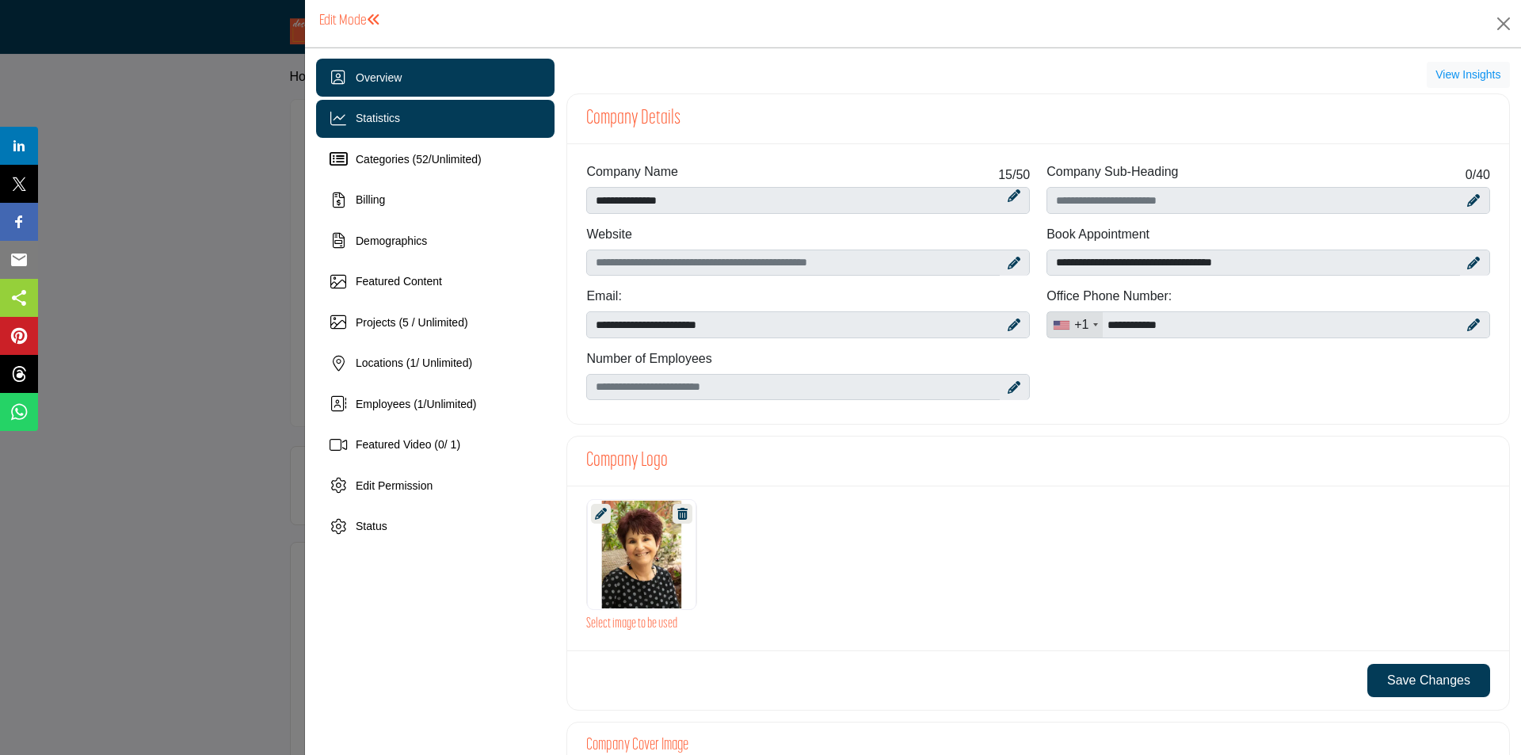
click at [364, 121] on span "Statistics" at bounding box center [378, 118] width 44 height 13
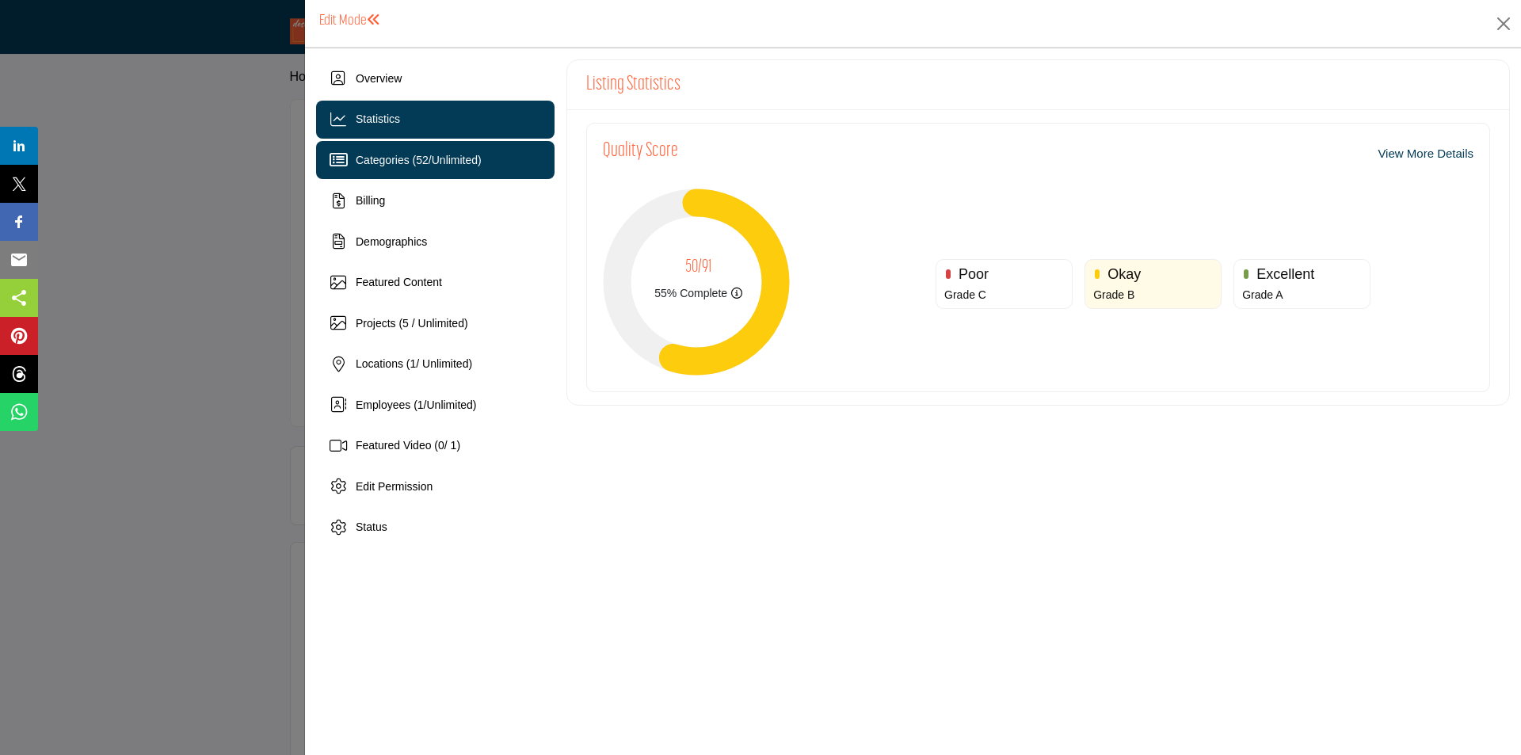
click at [400, 166] on span "Categories ( 52 / Unlimited )" at bounding box center [419, 160] width 126 height 13
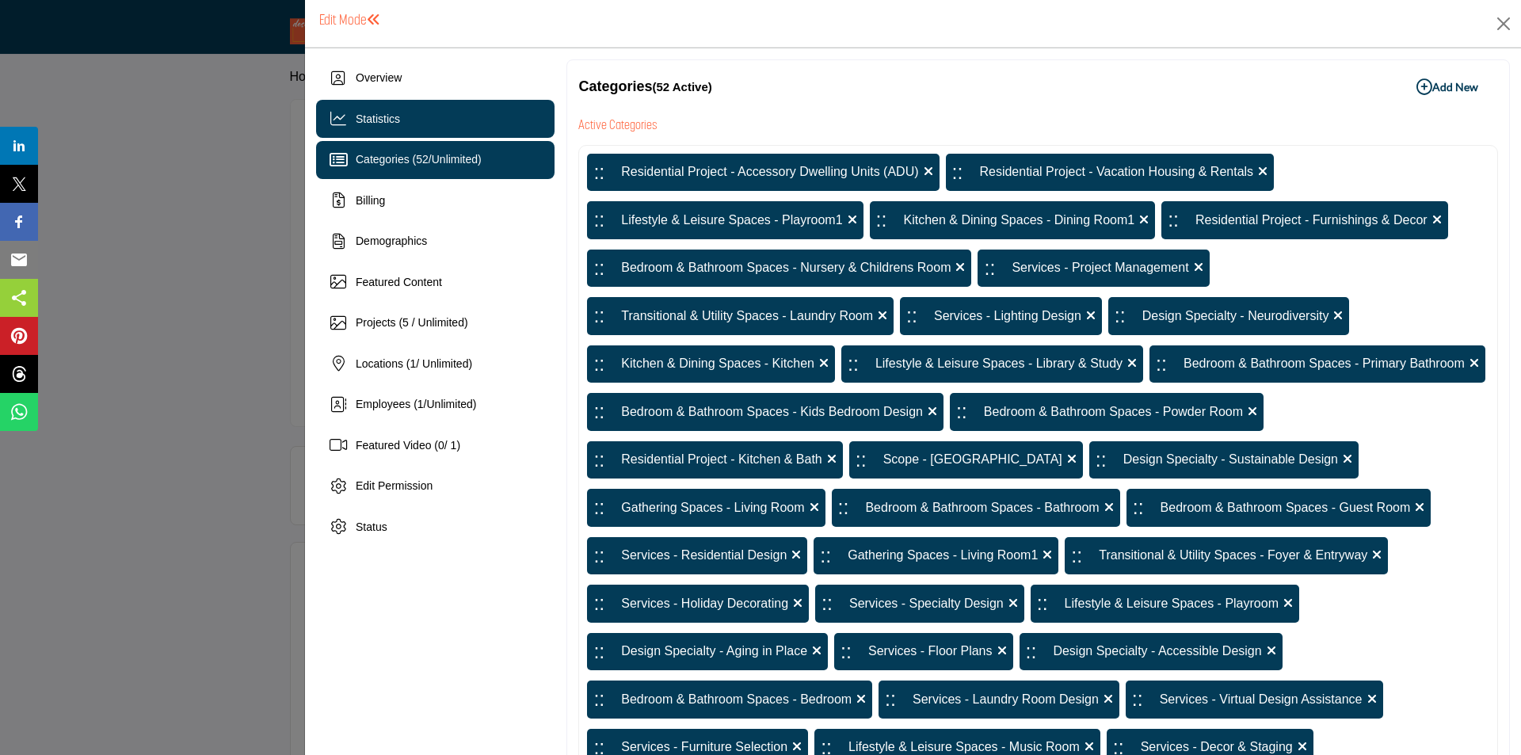
click at [470, 117] on div "Statistics" at bounding box center [435, 119] width 238 height 38
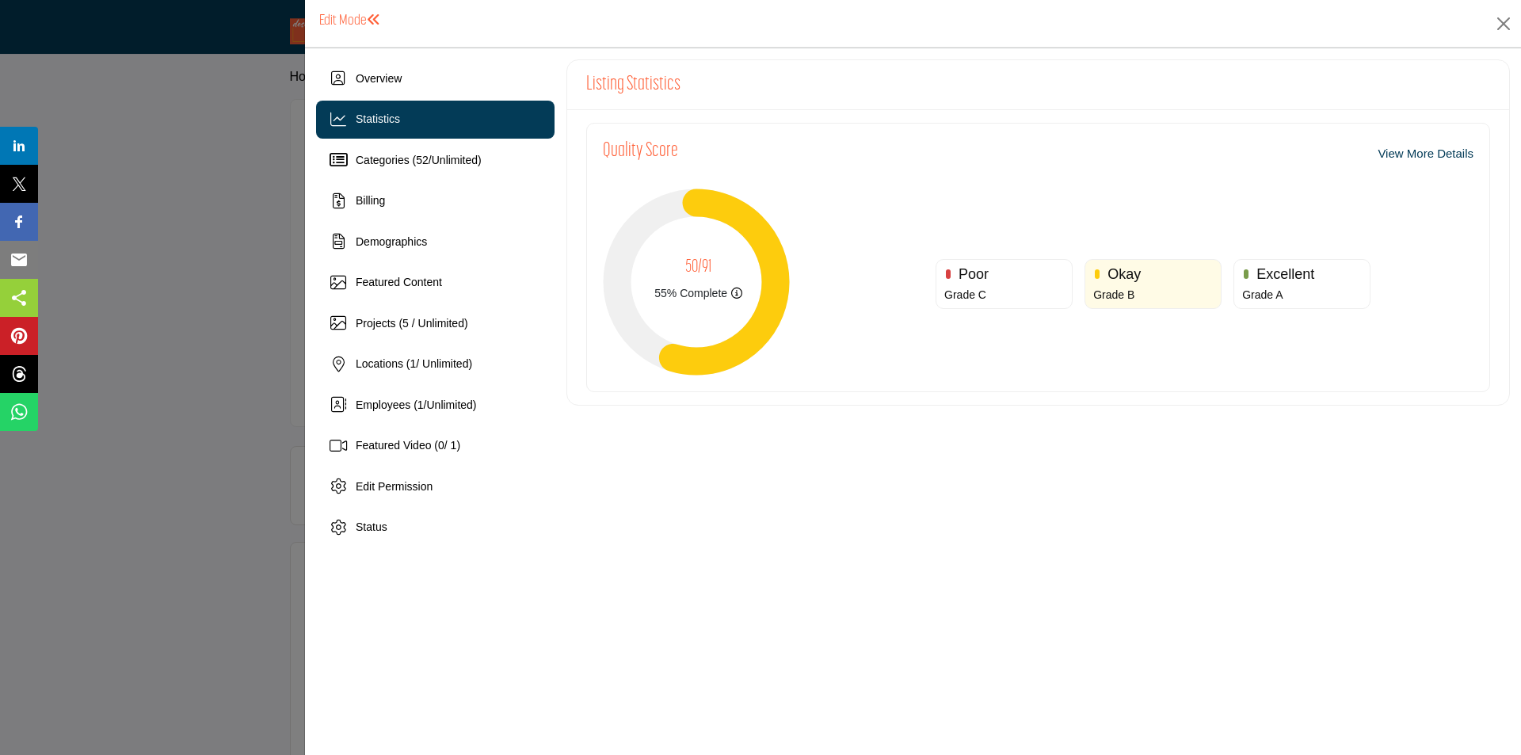
click at [1402, 154] on link "View More Details" at bounding box center [1426, 154] width 96 height 18
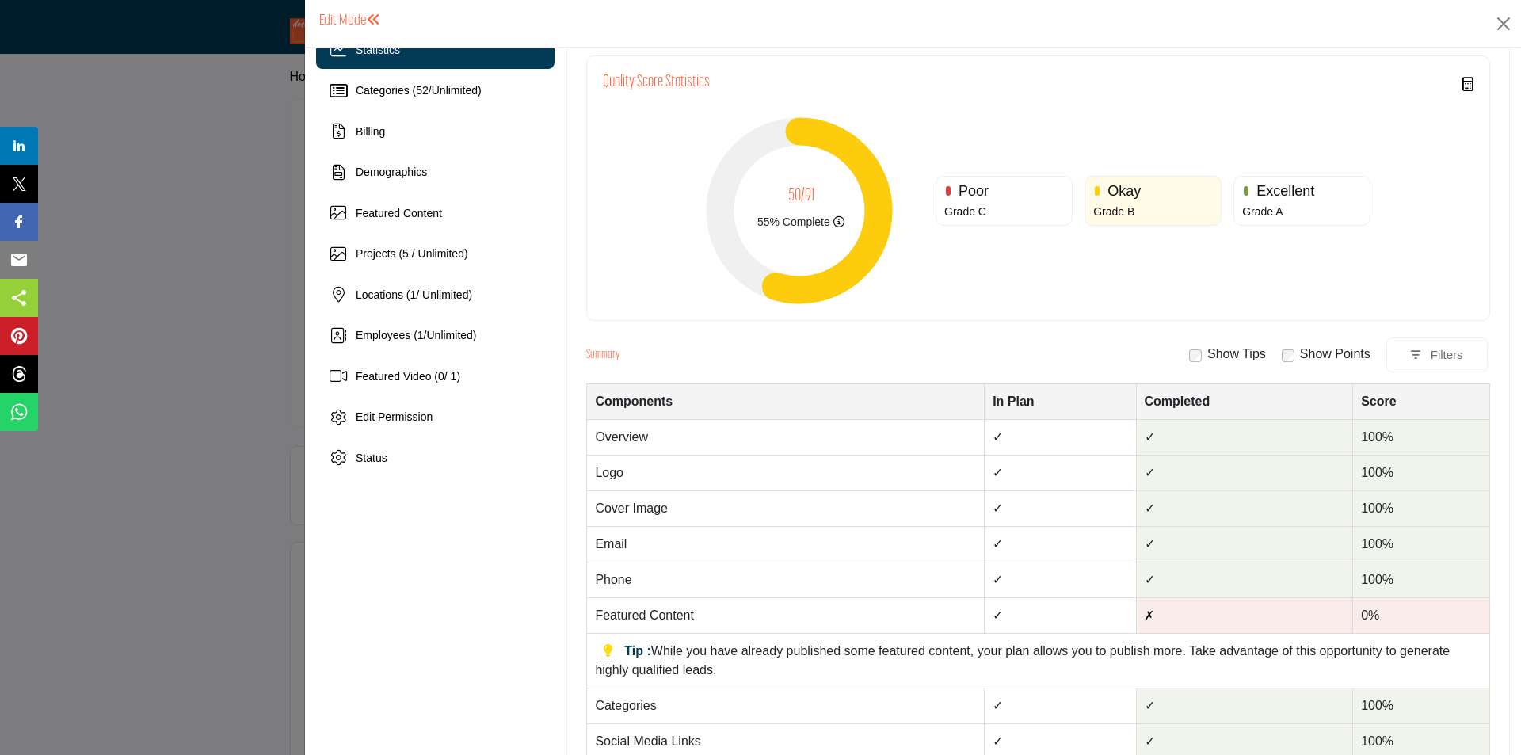
scroll to position [158, 0]
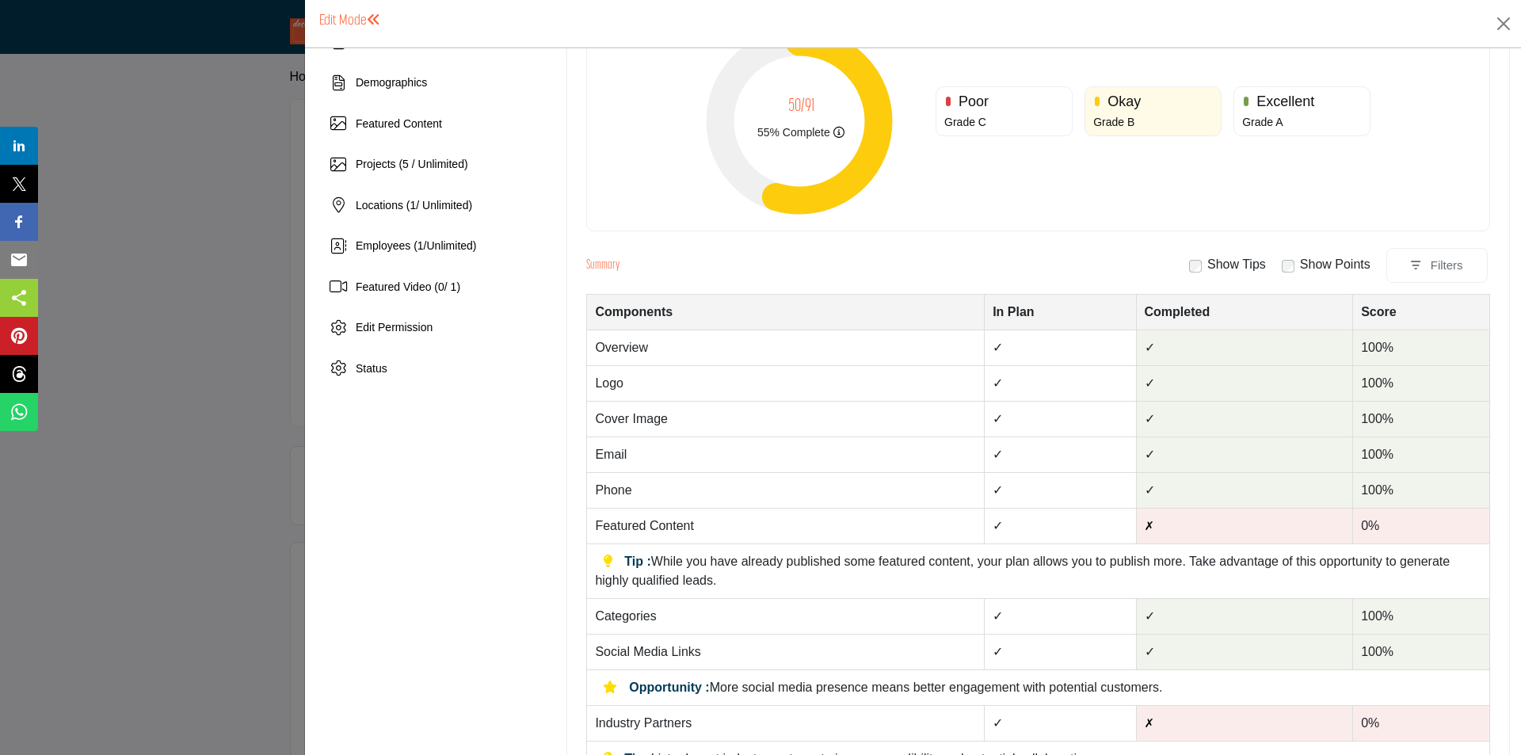
click at [1285, 273] on div "Show Points" at bounding box center [1326, 264] width 89 height 19
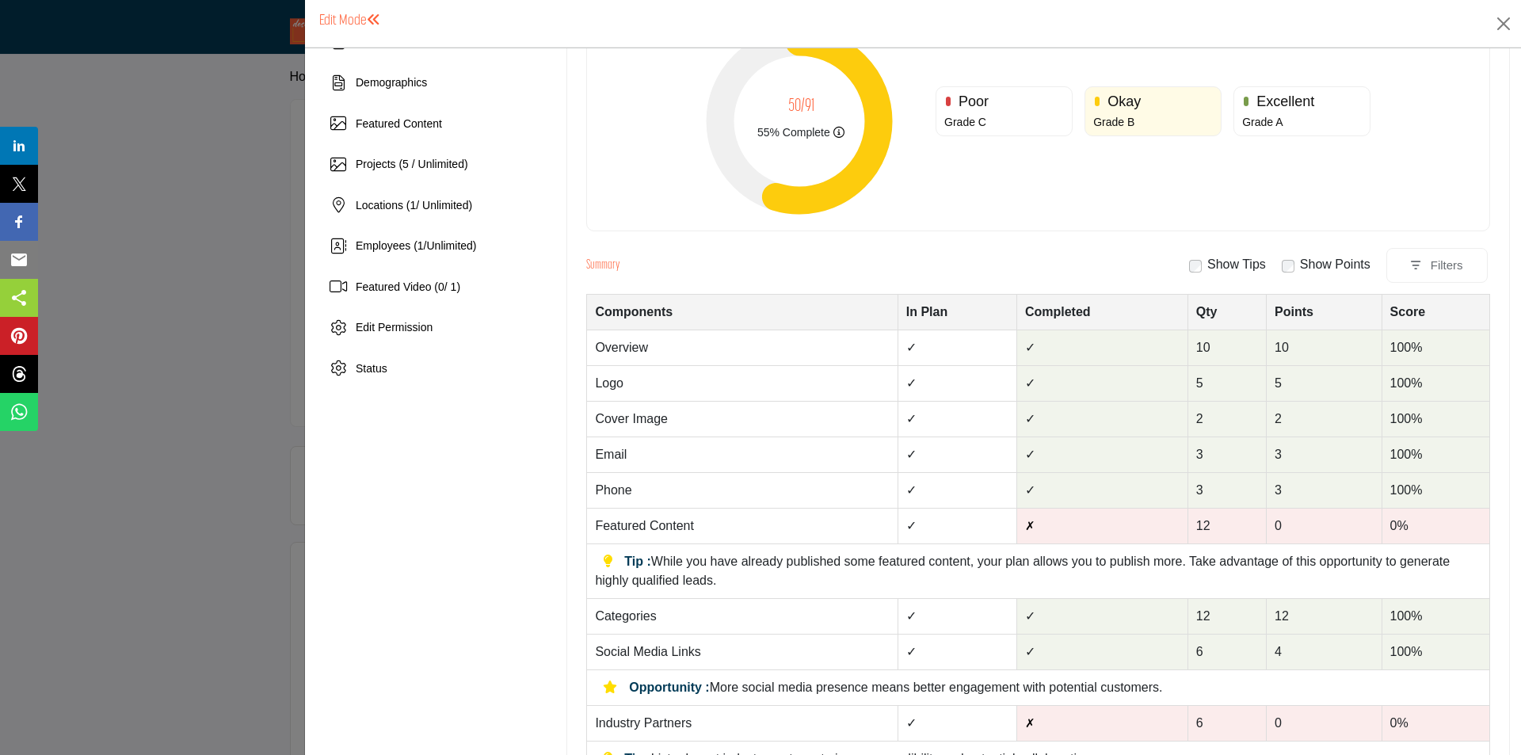
click at [1180, 267] on div "Summary Show Tips Show Points Filters Filter Reset" at bounding box center [1038, 266] width 904 height 36
click at [1090, 215] on div "Quality Score Statistics Completeness Calculator This is visible to client and …" at bounding box center [1038, 98] width 904 height 265
click at [1431, 269] on div "Filters" at bounding box center [1447, 266] width 32 height 18
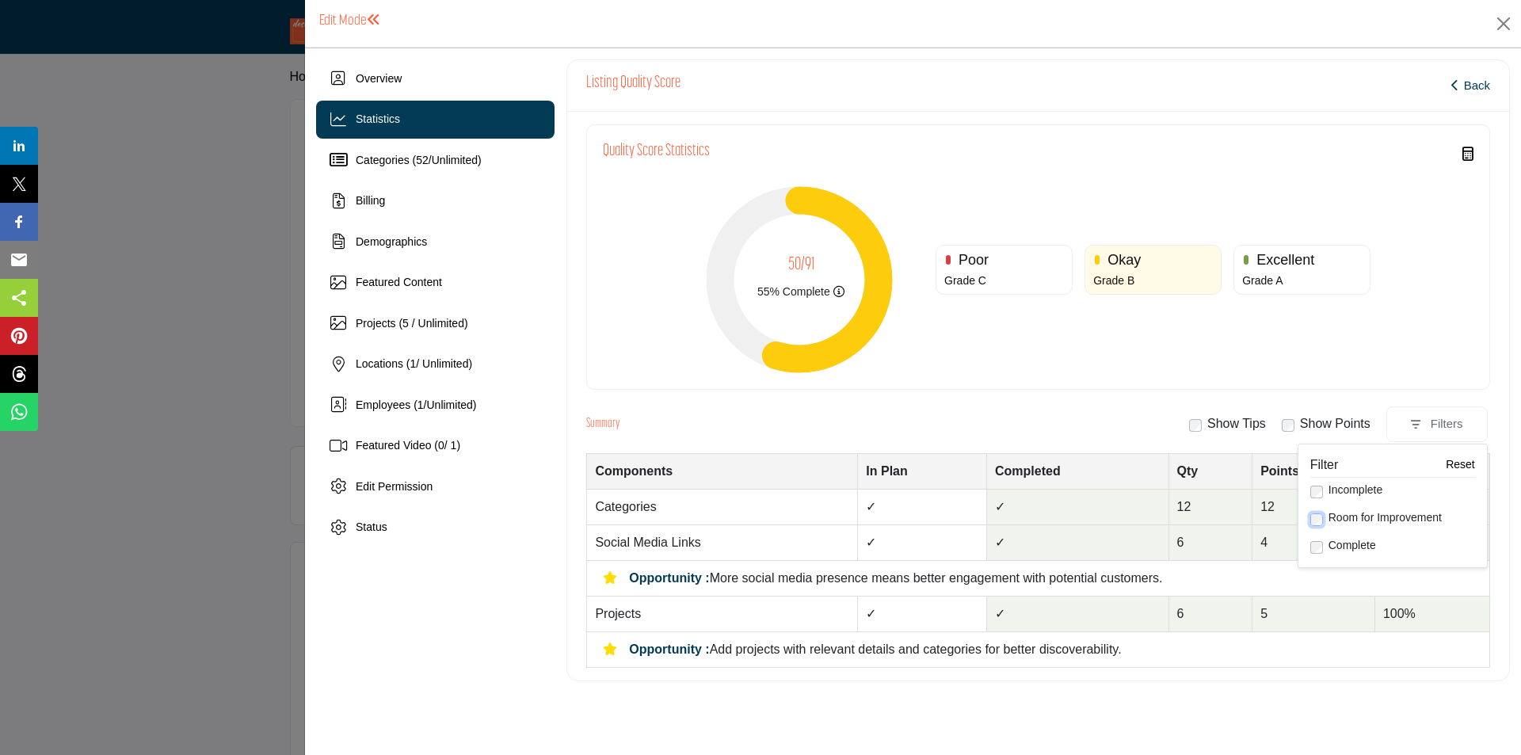
scroll to position [0, 0]
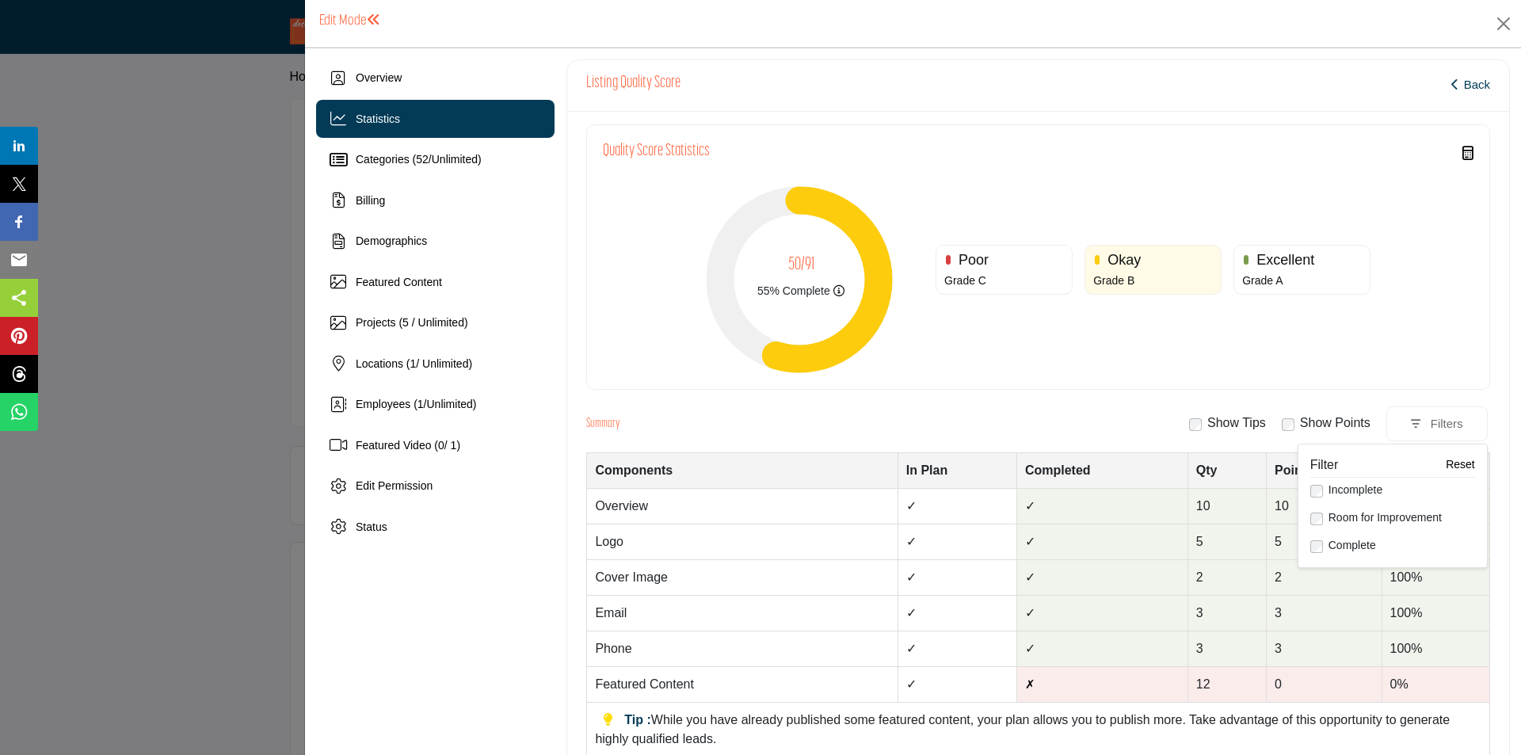
click at [1319, 322] on div "50/91 55% Complete Your listing quality has scored a total of 50 out of a poten…" at bounding box center [1038, 269] width 871 height 207
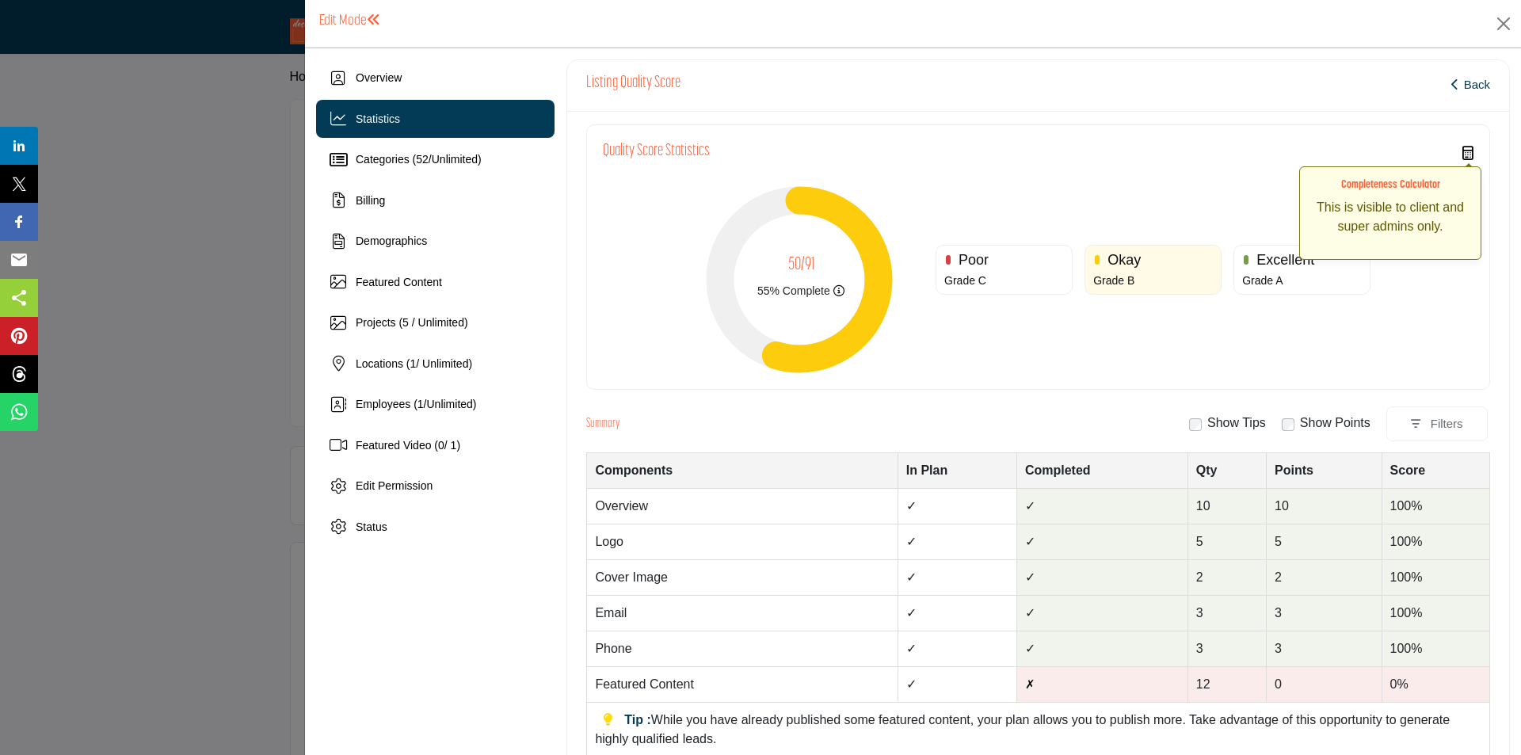
click at [1463, 152] on icon at bounding box center [1468, 153] width 11 height 14
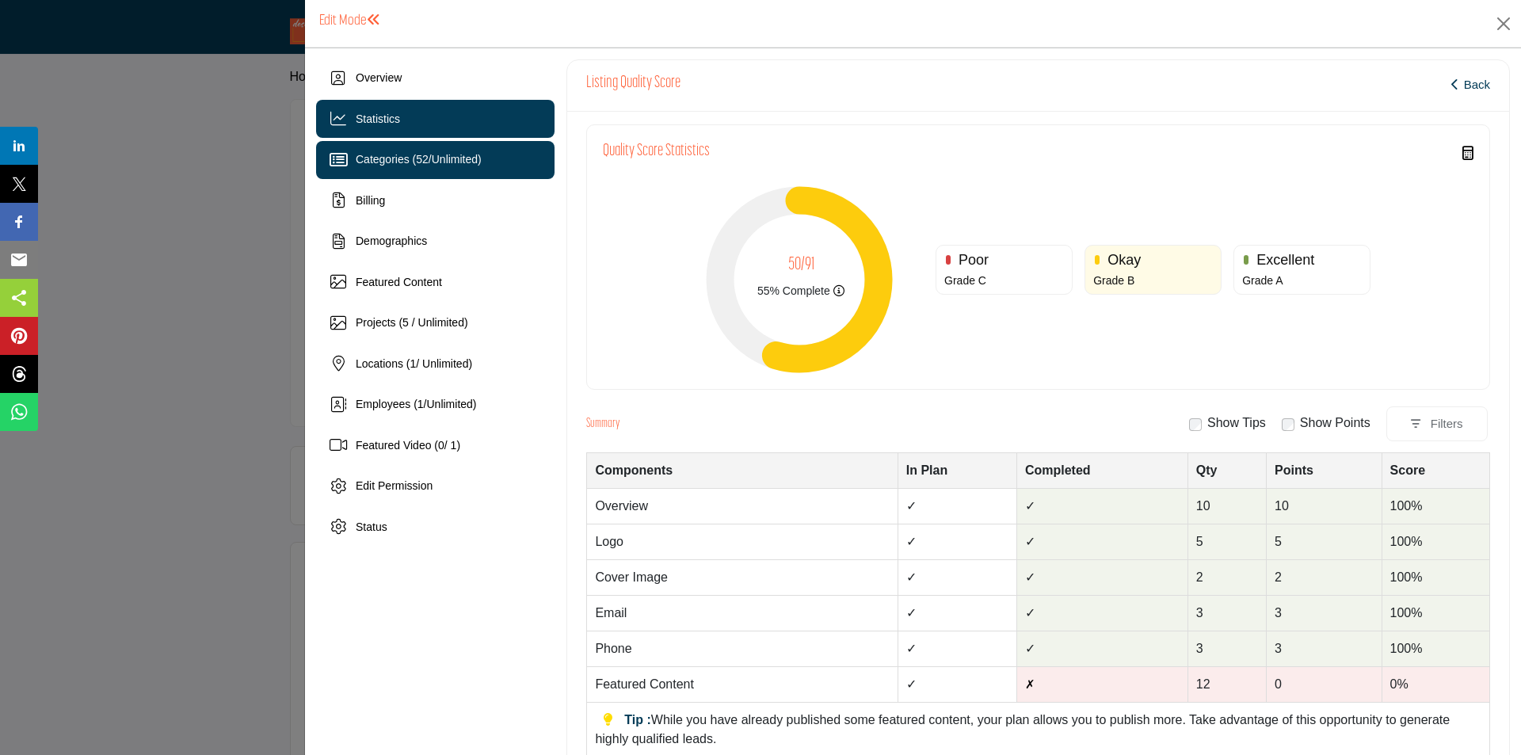
click at [425, 152] on div "Categories ( 52 / Unlimited )" at bounding box center [419, 159] width 126 height 17
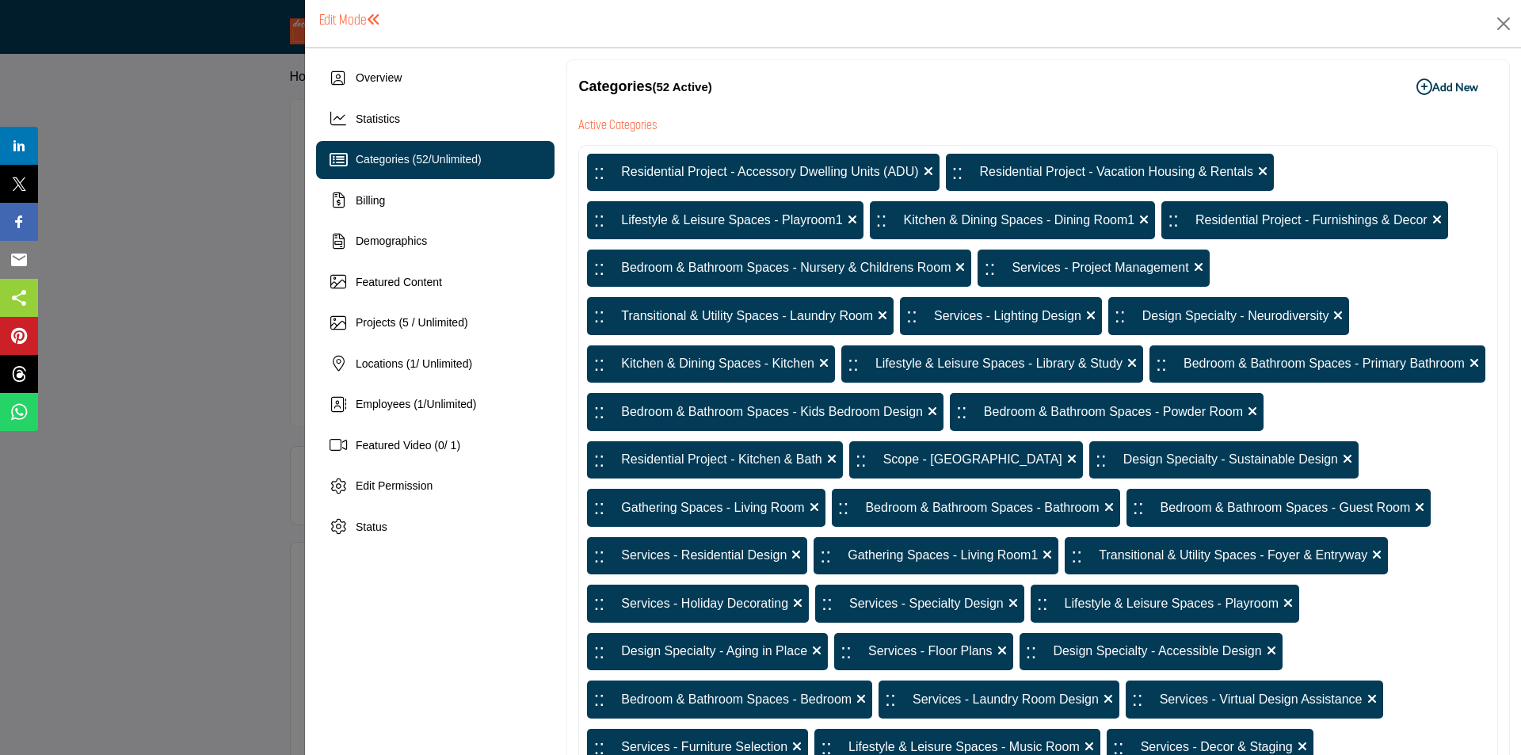
click at [1432, 90] on b "Add New Add New" at bounding box center [1448, 87] width 62 height 16
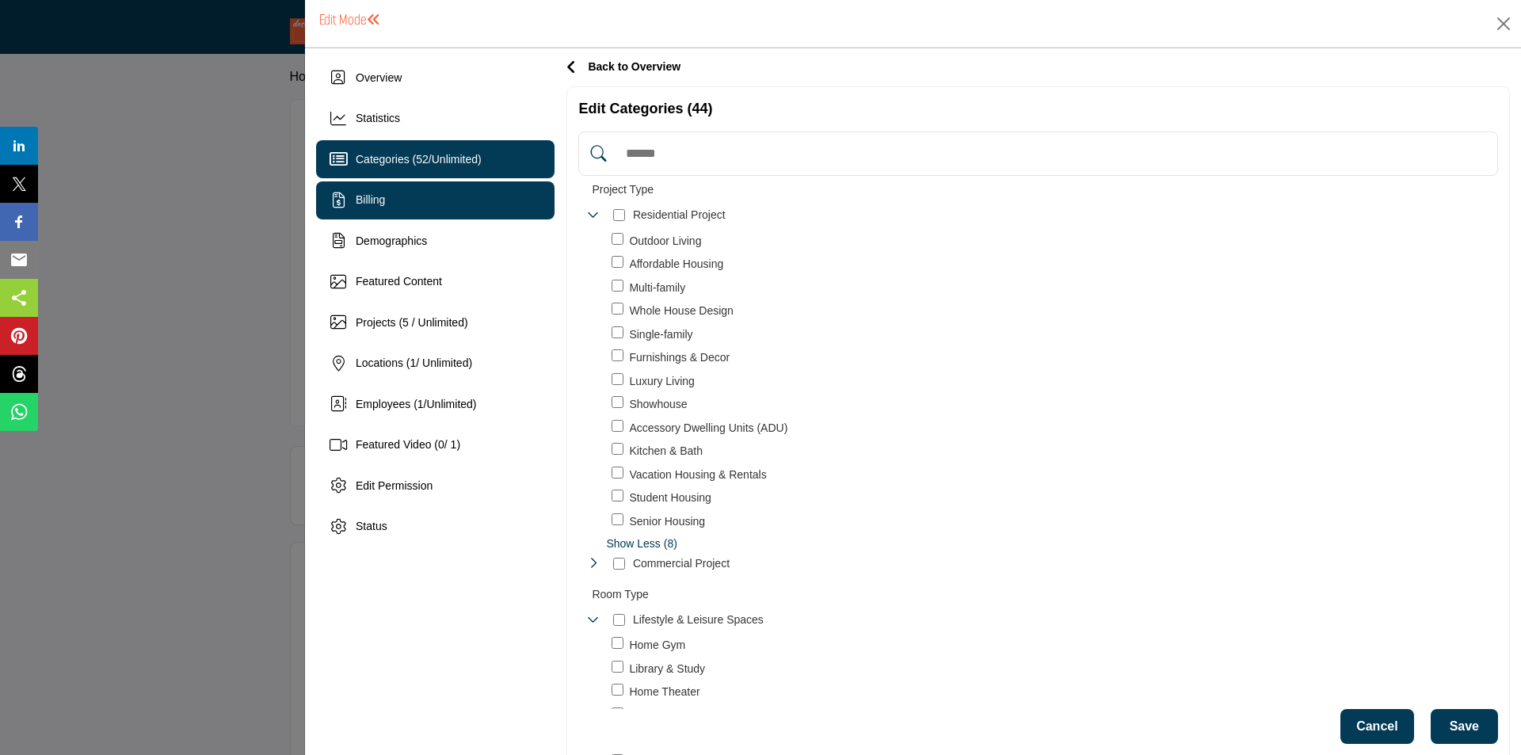
click at [458, 206] on div "Billing" at bounding box center [435, 200] width 238 height 38
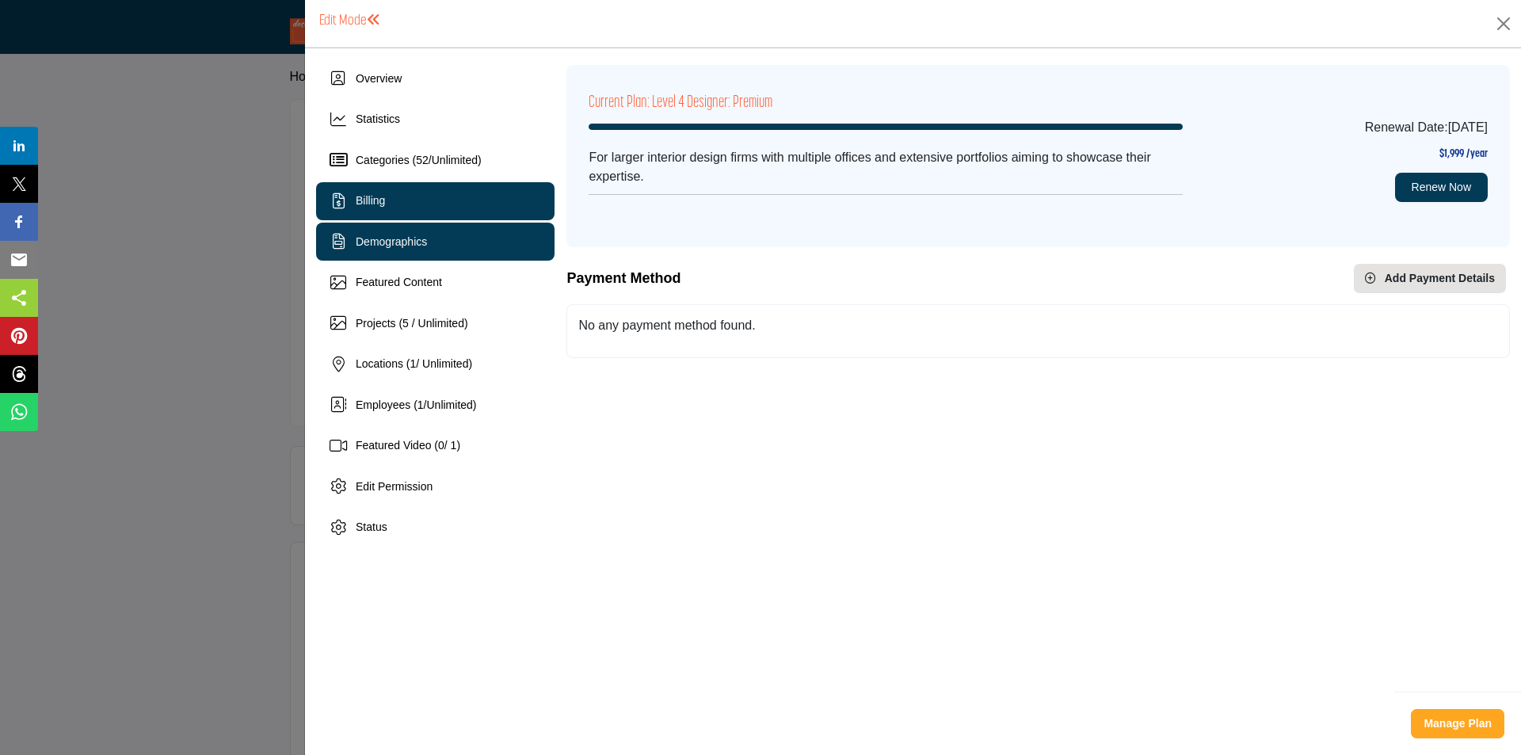
click at [383, 258] on div "Demographics" at bounding box center [435, 242] width 238 height 38
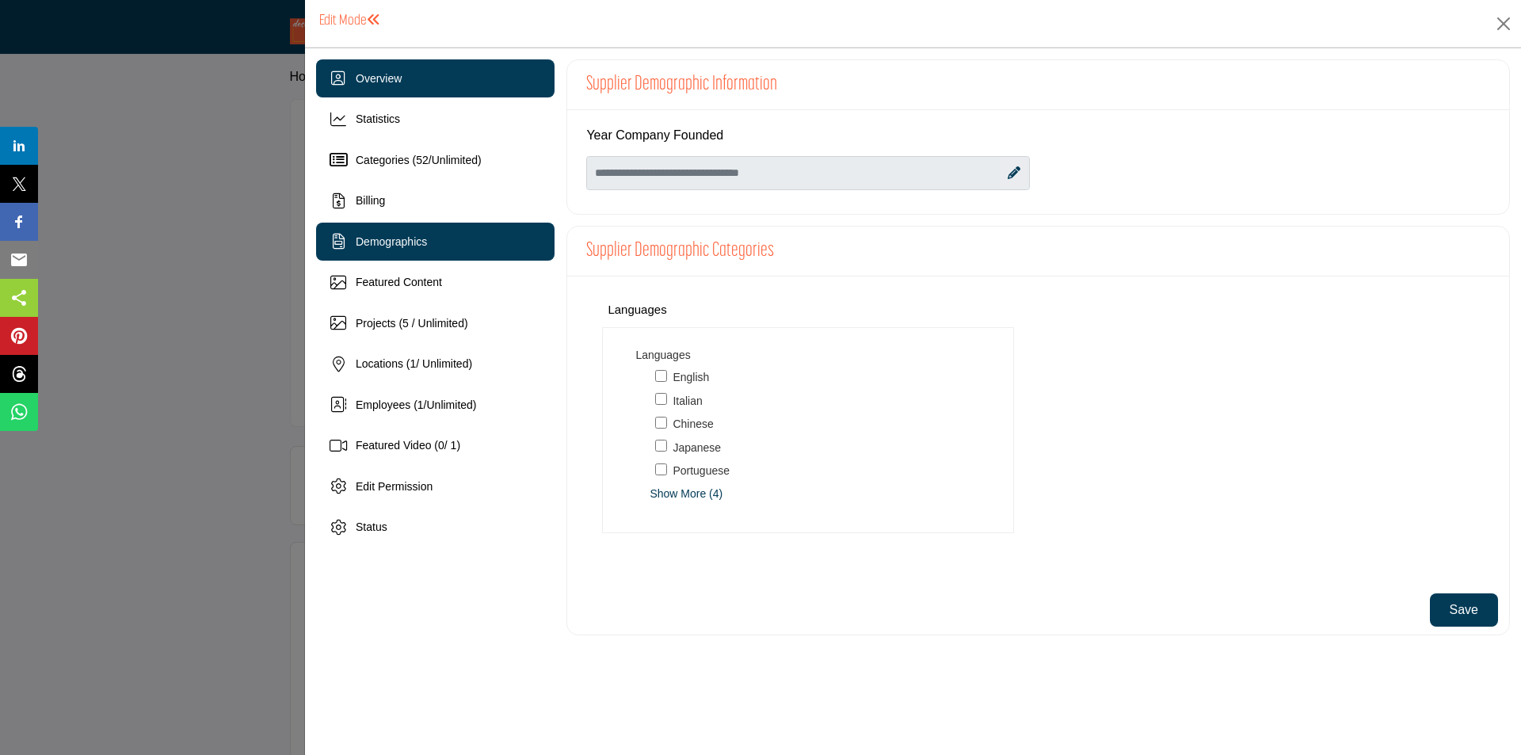
click at [412, 86] on div "Overview" at bounding box center [435, 78] width 238 height 38
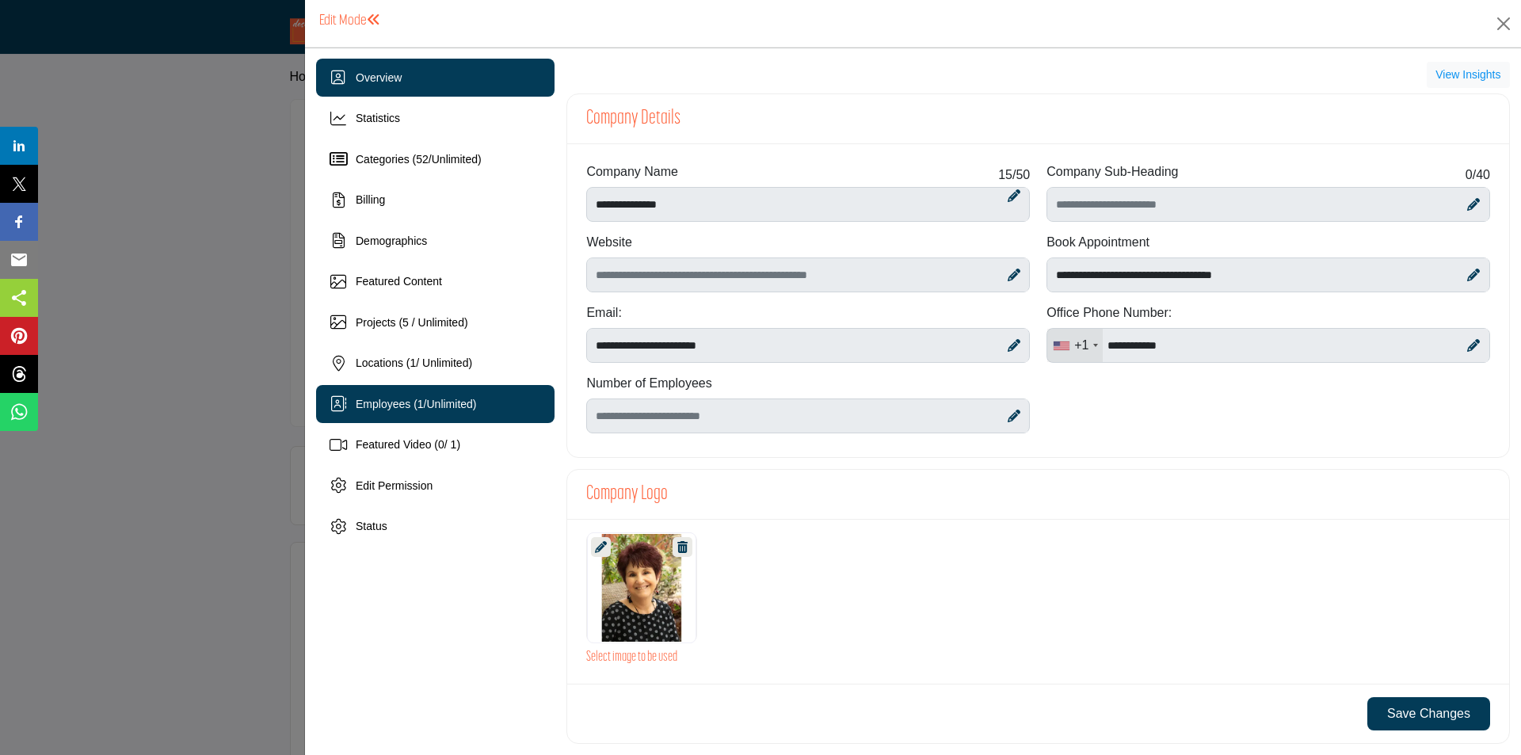
click at [443, 407] on span "Unlimited" at bounding box center [450, 404] width 46 height 13
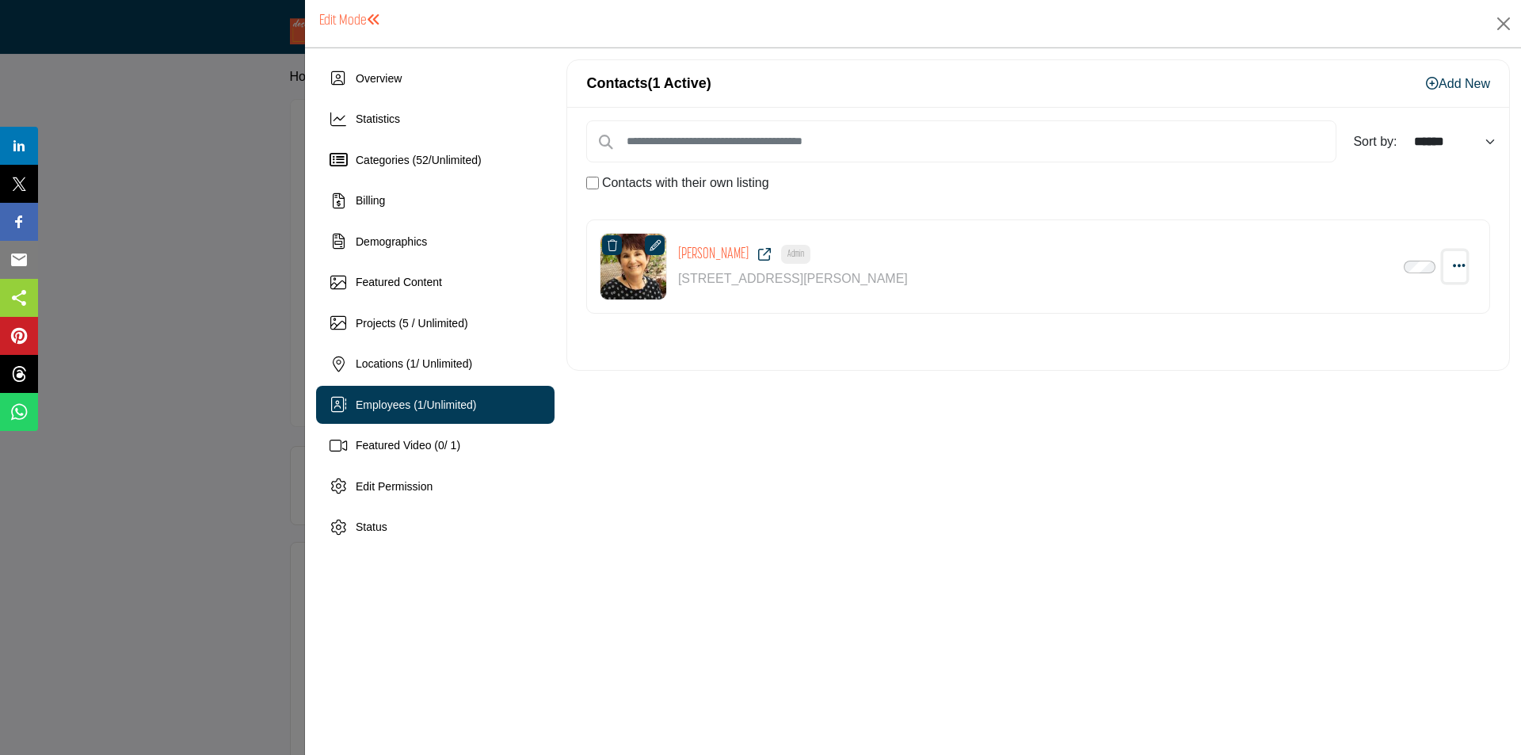
click at [1456, 267] on icon "Select Droddown options" at bounding box center [1459, 265] width 13 height 14
click at [1392, 310] on link "Edit Contact" at bounding box center [1383, 305] width 154 height 29
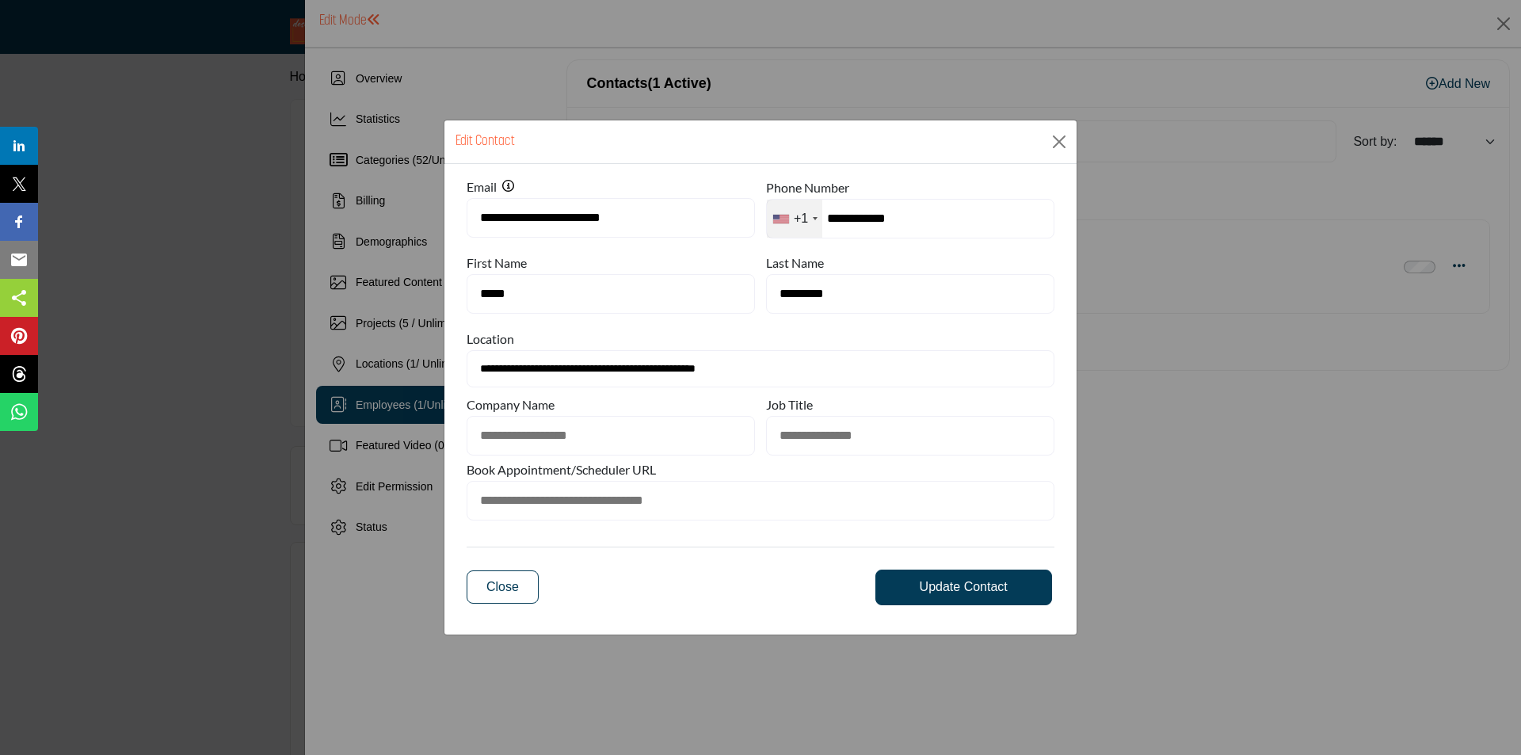
type input "**********"
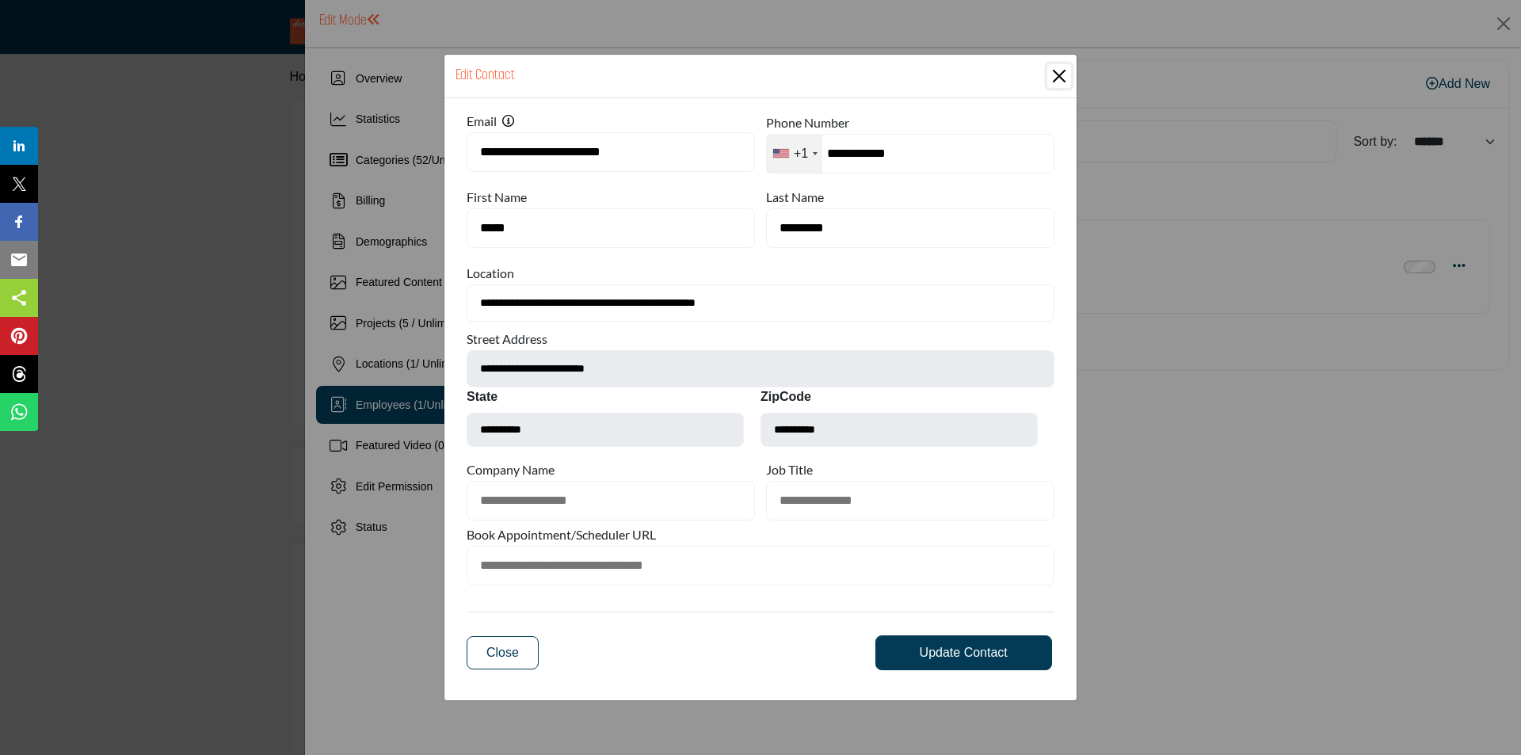
click at [1062, 72] on button "Close Modal" at bounding box center [1059, 76] width 24 height 24
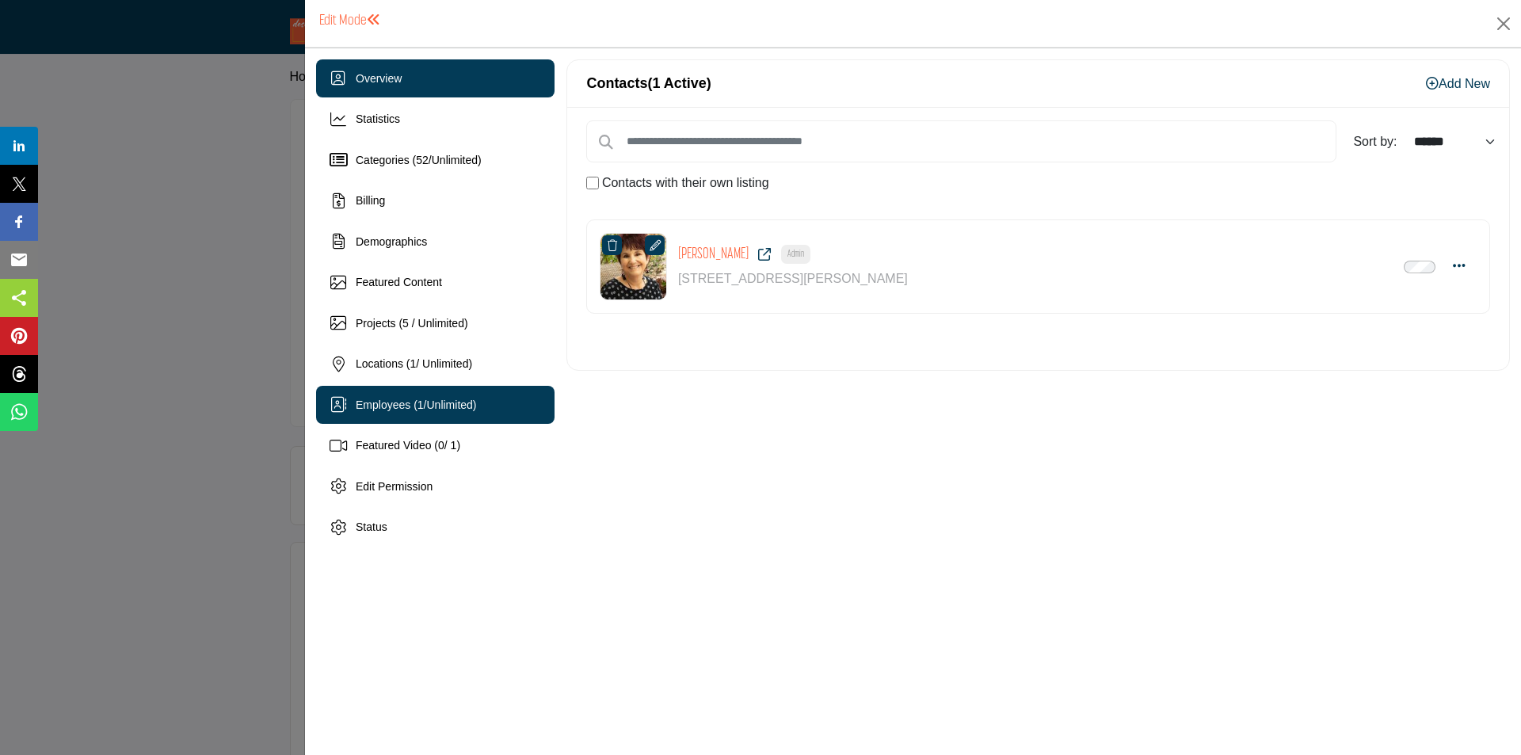
click at [463, 78] on div "Overview" at bounding box center [435, 78] width 238 height 38
